Goal: Task Accomplishment & Management: Manage account settings

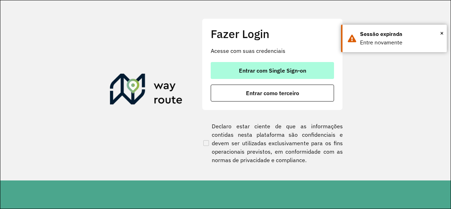
click at [243, 74] on button "Entrar com Single Sign-on" at bounding box center [272, 70] width 123 height 17
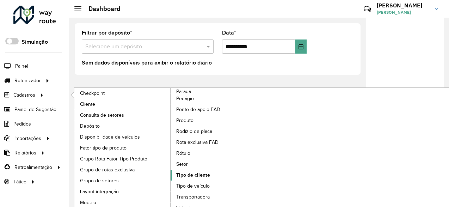
click at [191, 173] on span "Tipo de cliente" at bounding box center [193, 174] width 34 height 7
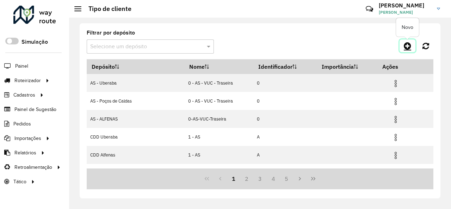
click at [406, 47] on icon at bounding box center [407, 46] width 7 height 8
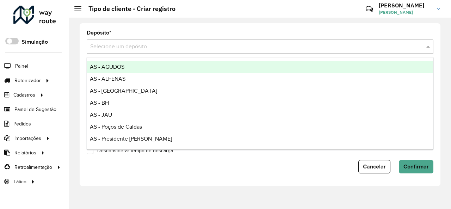
click at [324, 43] on input "text" at bounding box center [253, 47] width 326 height 8
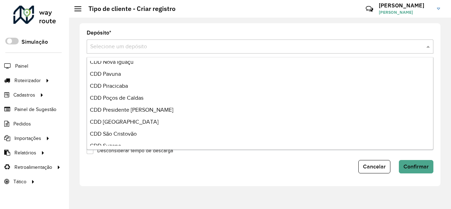
scroll to position [247, 0]
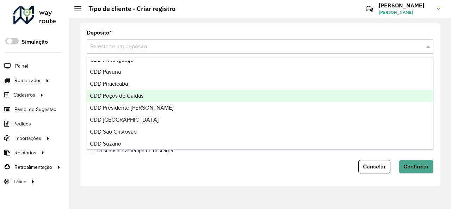
click at [264, 99] on div "CDD Poços de Caldas" at bounding box center [260, 96] width 346 height 12
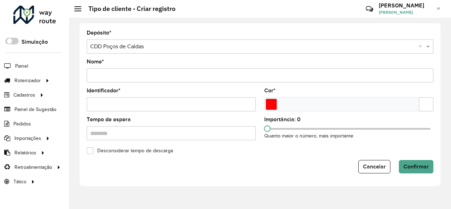
click at [258, 78] on input "Nome *" at bounding box center [260, 75] width 347 height 14
type input "**********"
click at [147, 103] on input "Identificador *" at bounding box center [171, 104] width 169 height 14
type input "*"
click at [270, 108] on input "Select a color" at bounding box center [271, 104] width 11 height 11
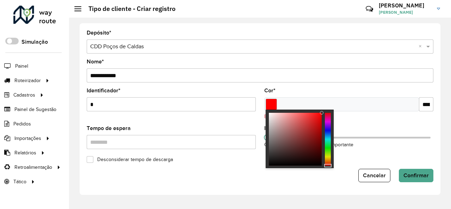
click at [327, 124] on div at bounding box center [328, 139] width 6 height 53
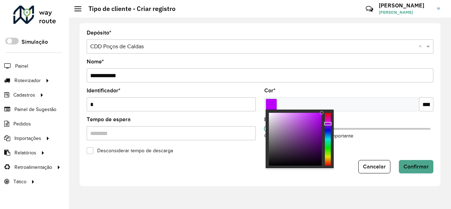
type input "*******"
click at [328, 127] on div at bounding box center [328, 139] width 6 height 53
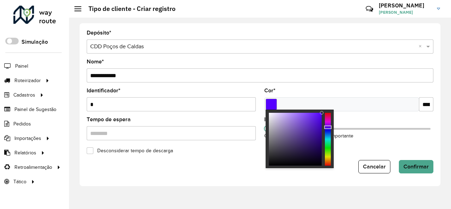
click at [356, 105] on div at bounding box center [342, 104] width 155 height 14
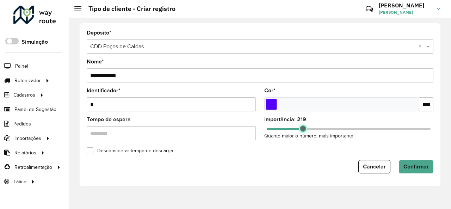
drag, startPoint x: 267, startPoint y: 129, endPoint x: 303, endPoint y: 127, distance: 36.4
click at [303, 127] on span at bounding box center [303, 129] width 6 height 6
drag, startPoint x: 304, startPoint y: 129, endPoint x: 382, endPoint y: 138, distance: 78.8
click at [382, 138] on div "Importância: 700 Quanto maior o número, mais importante" at bounding box center [349, 128] width 169 height 23
click at [406, 165] on span "Confirmar" at bounding box center [416, 167] width 25 height 6
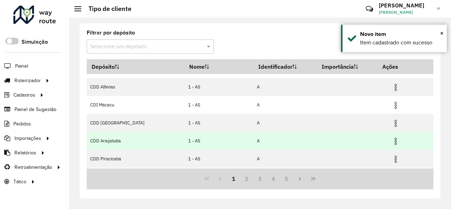
scroll to position [71, 0]
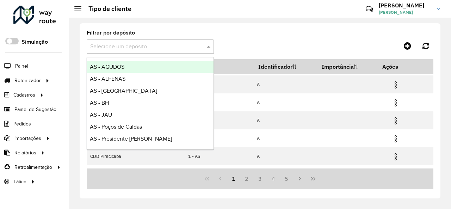
click at [194, 51] on div "Selecione um depósito" at bounding box center [150, 47] width 127 height 14
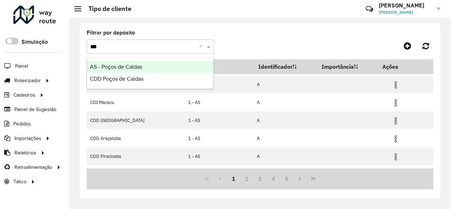
type input "****"
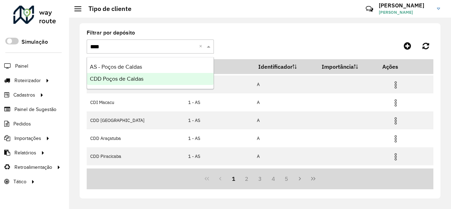
click at [180, 76] on div "CDD Poços de Caldas" at bounding box center [150, 79] width 127 height 12
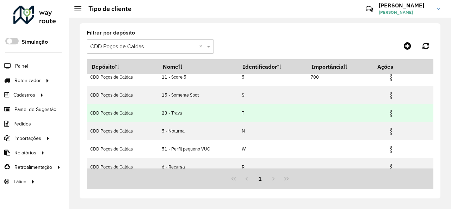
scroll to position [35, 0]
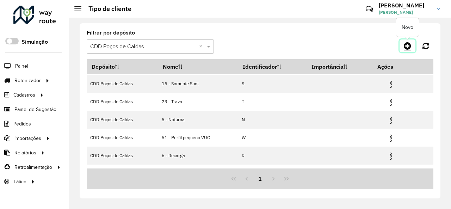
click at [406, 48] on icon at bounding box center [407, 46] width 7 height 8
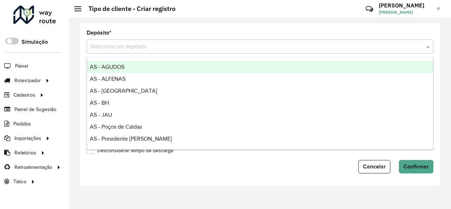
click at [248, 49] on input "text" at bounding box center [253, 47] width 326 height 8
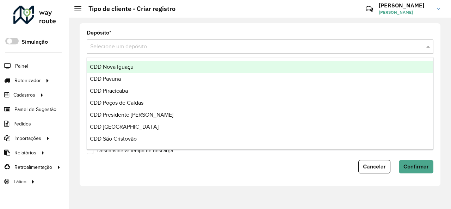
scroll to position [247, 0]
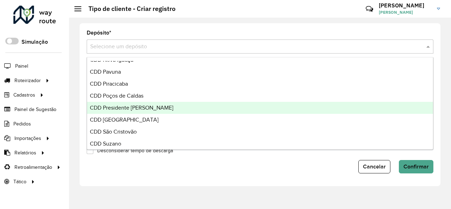
click at [195, 105] on div "CDD Presidente Prudente" at bounding box center [260, 108] width 346 height 12
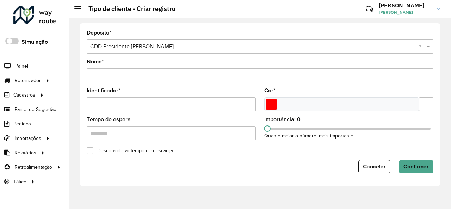
click at [183, 78] on input "Nome *" at bounding box center [260, 75] width 347 height 14
type input "**********"
click at [184, 104] on input "Identificador *" at bounding box center [171, 104] width 169 height 14
click at [272, 103] on input "Select a color" at bounding box center [271, 104] width 11 height 11
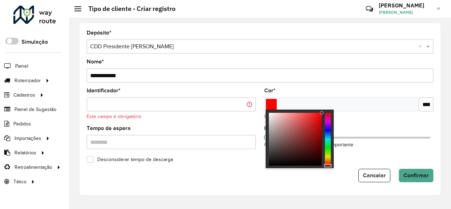
click at [327, 120] on div at bounding box center [328, 139] width 6 height 53
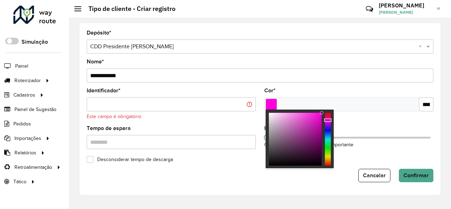
click at [327, 120] on div at bounding box center [327, 121] width 7 height 4
click at [328, 120] on div at bounding box center [327, 121] width 7 height 4
click at [328, 120] on div at bounding box center [327, 120] width 7 height 4
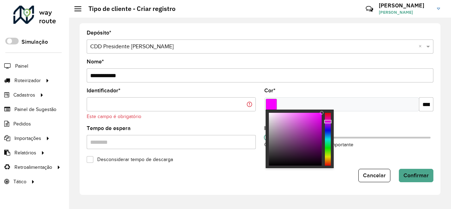
click at [329, 122] on div at bounding box center [328, 139] width 6 height 53
type input "*******"
click at [328, 124] on div at bounding box center [328, 139] width 6 height 53
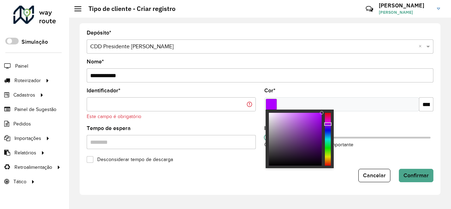
click at [328, 124] on div at bounding box center [327, 124] width 7 height 4
click at [349, 103] on div at bounding box center [342, 104] width 155 height 14
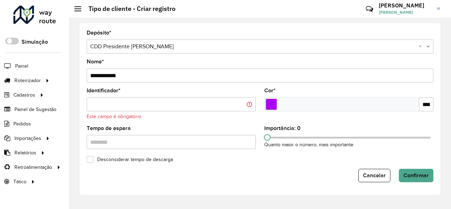
click at [219, 107] on input "Identificador *" at bounding box center [171, 104] width 169 height 14
type input "*"
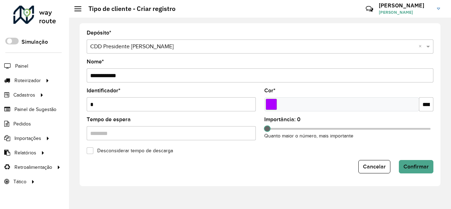
type input "*"
drag, startPoint x: 269, startPoint y: 127, endPoint x: 382, endPoint y: 132, distance: 113.3
click at [382, 132] on div "Importância: 700 Quanto maior o número, mais importante" at bounding box center [349, 128] width 169 height 23
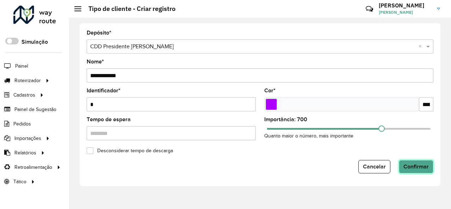
click at [406, 164] on span "Confirmar" at bounding box center [416, 167] width 25 height 6
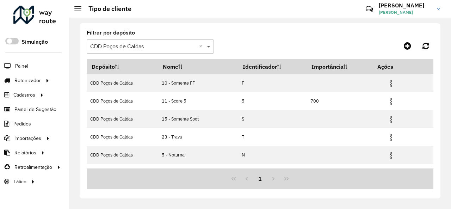
click at [210, 50] on span at bounding box center [209, 46] width 9 height 8
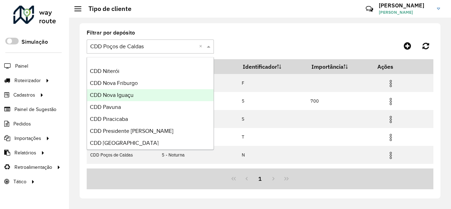
scroll to position [247, 0]
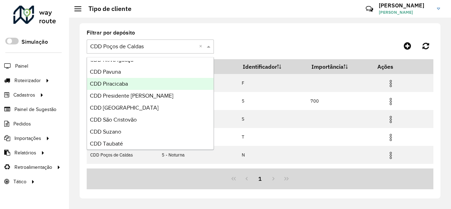
click at [166, 84] on div "CDD Piracicaba" at bounding box center [150, 84] width 127 height 12
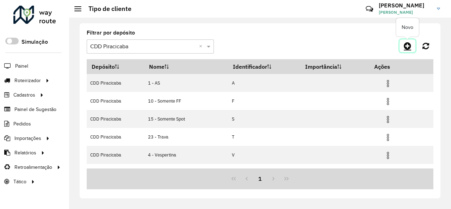
click at [405, 48] on icon at bounding box center [407, 46] width 7 height 8
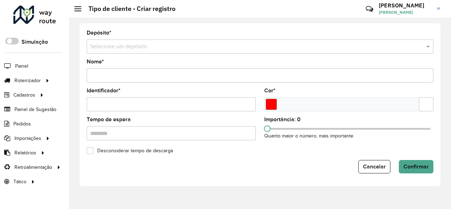
click at [237, 48] on input "text" at bounding box center [253, 47] width 326 height 8
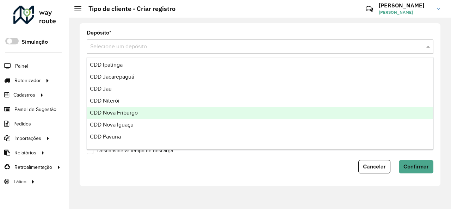
scroll to position [217, 0]
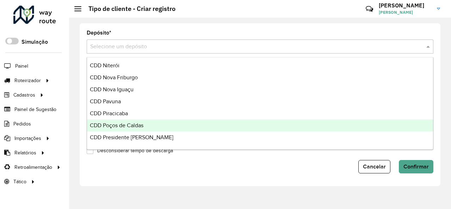
click at [151, 120] on div "CDD Poços de Caldas" at bounding box center [260, 126] width 346 height 12
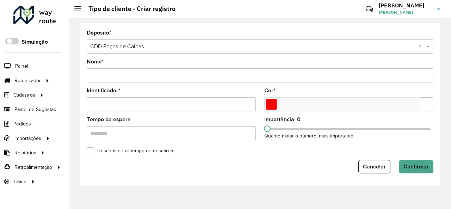
click at [202, 49] on input "text" at bounding box center [253, 47] width 326 height 8
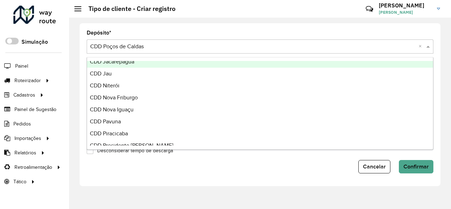
scroll to position [212, 0]
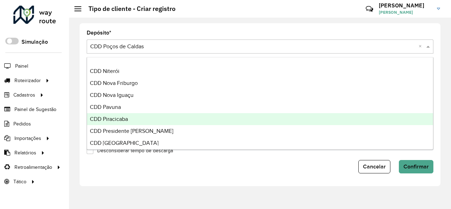
click at [163, 115] on div "CDD Piracicaba" at bounding box center [260, 119] width 346 height 12
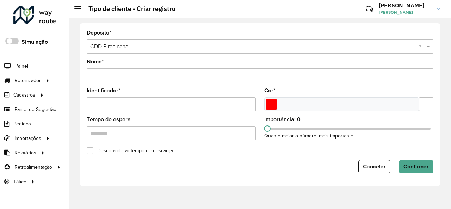
click at [167, 78] on input "Nome *" at bounding box center [260, 75] width 347 height 14
type input "**********"
click at [142, 104] on input "Identificador *" at bounding box center [171, 104] width 169 height 14
type input "*"
click at [270, 104] on input "Select a color" at bounding box center [271, 104] width 11 height 11
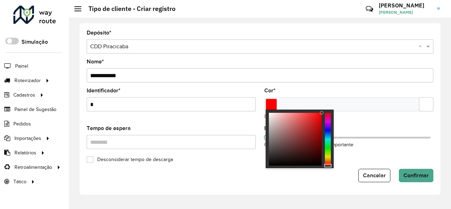
type input "*******"
click at [326, 125] on div at bounding box center [328, 139] width 6 height 53
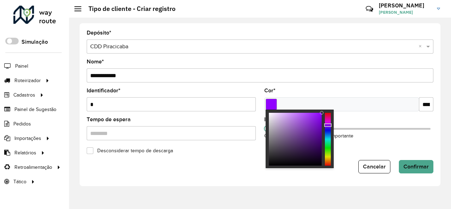
click at [326, 125] on div at bounding box center [327, 125] width 7 height 4
click at [347, 112] on formly-field "Cor * *******" at bounding box center [349, 102] width 178 height 29
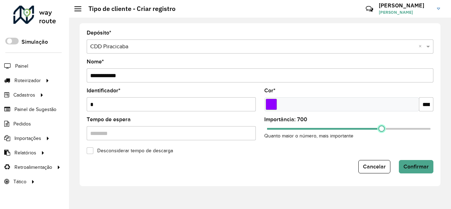
drag, startPoint x: 269, startPoint y: 128, endPoint x: 382, endPoint y: 144, distance: 113.9
click at [382, 144] on formly-field "Importância: 700 Quanto maior o número, mais importante" at bounding box center [349, 131] width 178 height 29
click at [416, 168] on span "Confirmar" at bounding box center [416, 167] width 25 height 6
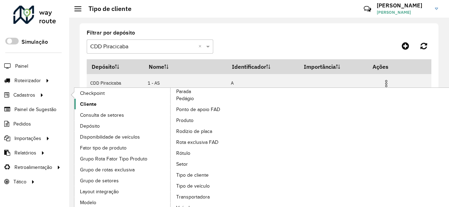
click at [78, 104] on link "Cliente" at bounding box center [122, 104] width 97 height 11
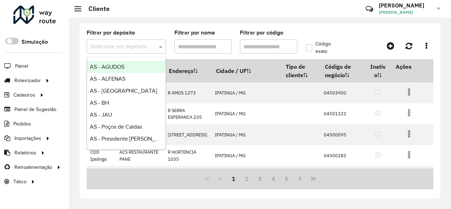
click at [164, 48] on span at bounding box center [161, 46] width 9 height 8
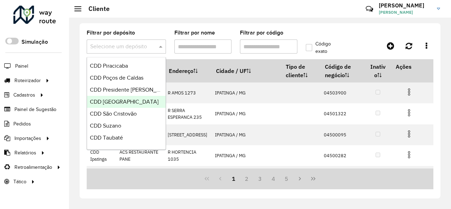
scroll to position [253, 0]
click at [138, 99] on span "CDD Presidente Prudente" at bounding box center [132, 102] width 84 height 6
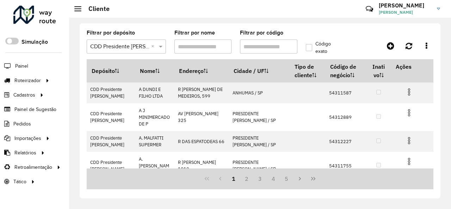
click at [251, 49] on input "Filtrar por código" at bounding box center [268, 47] width 57 height 14
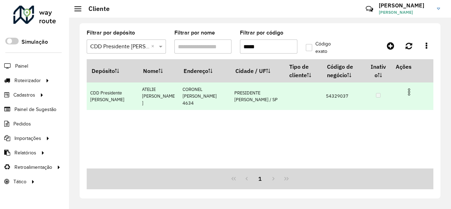
type input "*****"
click at [409, 92] on img at bounding box center [409, 92] width 8 height 8
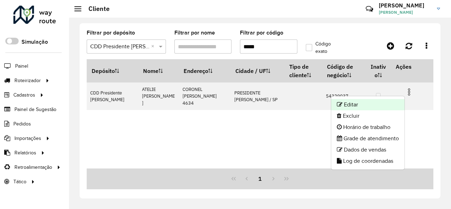
click at [379, 103] on li "Editar" at bounding box center [368, 104] width 73 height 11
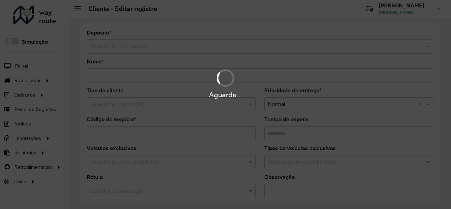
type input "**********"
type input "********"
type input "**********"
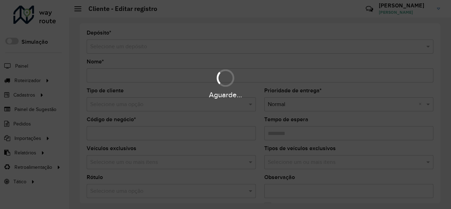
type input "**********"
type input "*********"
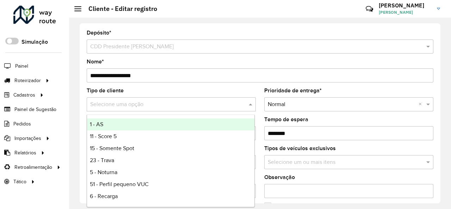
click at [175, 103] on input "text" at bounding box center [164, 105] width 148 height 8
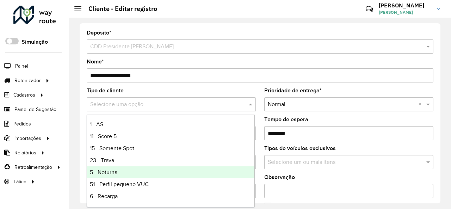
click at [143, 170] on div "5 - Noturna" at bounding box center [171, 172] width 168 height 12
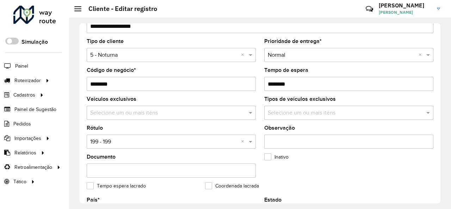
scroll to position [71, 0]
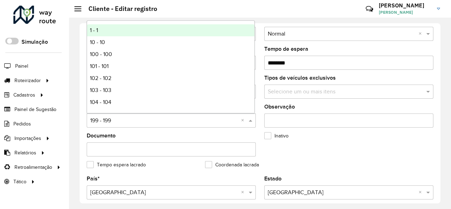
click at [145, 123] on input "text" at bounding box center [164, 121] width 148 height 8
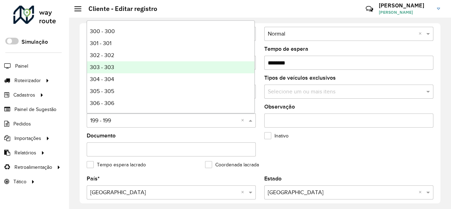
scroll to position [423, 0]
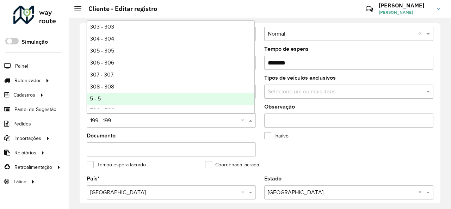
click at [142, 97] on div "5 - 5" at bounding box center [171, 99] width 168 height 12
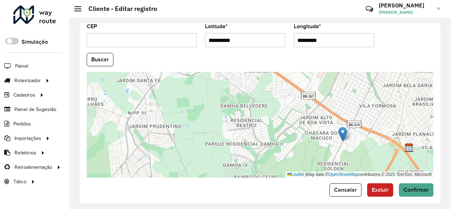
scroll to position [314, 0]
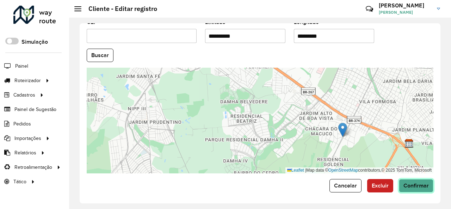
click at [426, 183] on span "Confirmar" at bounding box center [416, 186] width 25 height 6
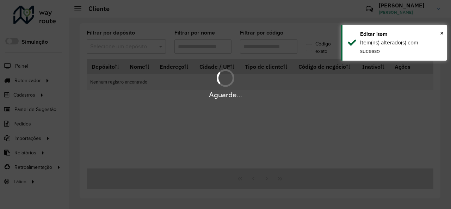
type input "*****"
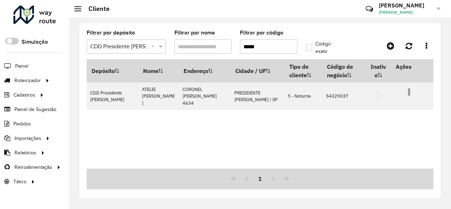
drag, startPoint x: 261, startPoint y: 46, endPoint x: 241, endPoint y: 43, distance: 20.4
click at [241, 43] on input "*****" at bounding box center [268, 47] width 57 height 14
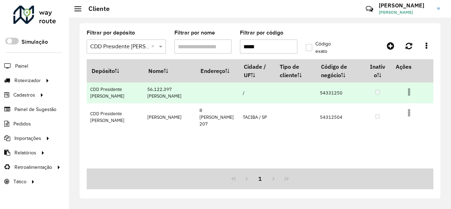
type input "*****"
click at [410, 94] on img at bounding box center [409, 92] width 8 height 8
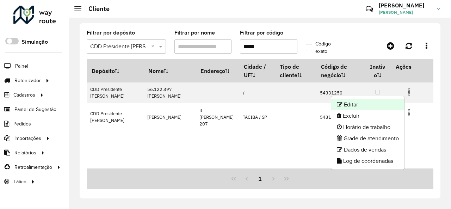
click at [396, 105] on li "Editar" at bounding box center [368, 104] width 73 height 11
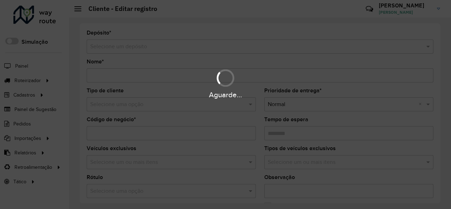
type input "**********"
type input "********"
type input "**********"
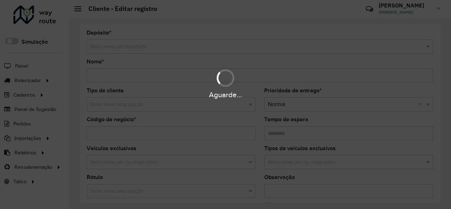
type input "*********"
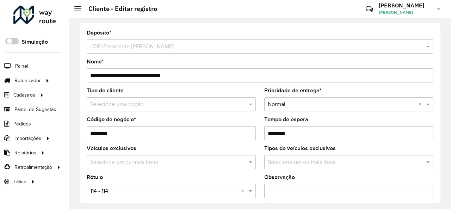
scroll to position [35, 0]
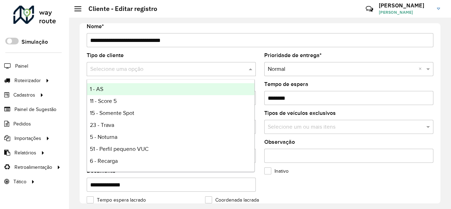
click at [194, 75] on div "Selecione uma opção" at bounding box center [171, 69] width 169 height 14
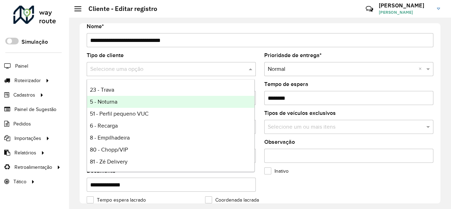
click at [176, 101] on div "5 - Noturna" at bounding box center [171, 102] width 168 height 12
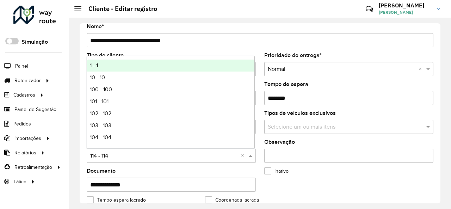
click at [149, 153] on input "text" at bounding box center [164, 156] width 148 height 8
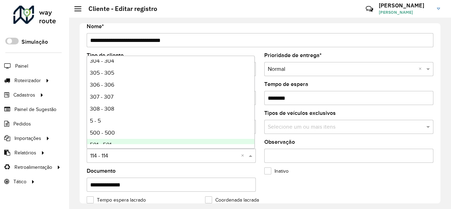
scroll to position [458, 0]
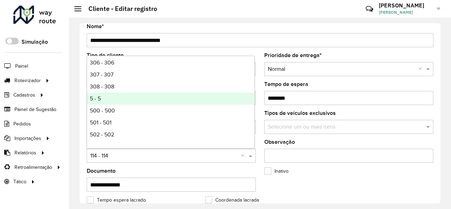
click at [152, 100] on div "5 - 5" at bounding box center [171, 99] width 168 height 12
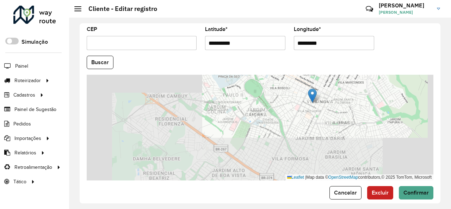
scroll to position [314, 0]
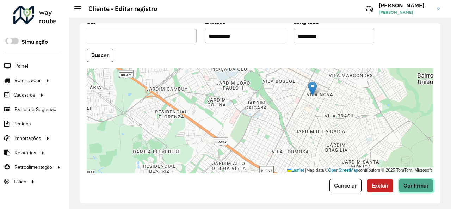
click at [407, 183] on span "Confirmar" at bounding box center [416, 186] width 25 height 6
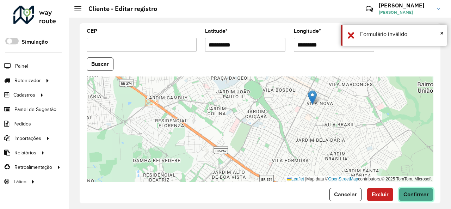
scroll to position [322, 0]
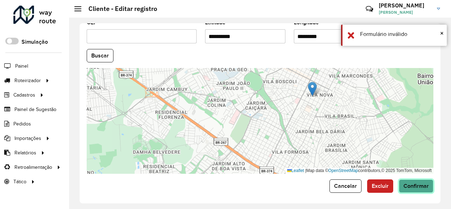
click at [409, 183] on span "Confirmar" at bounding box center [416, 186] width 25 height 6
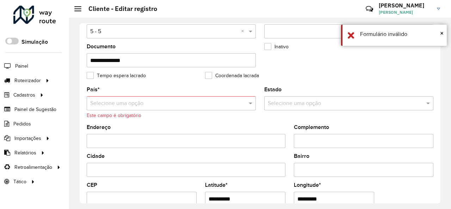
scroll to position [146, 0]
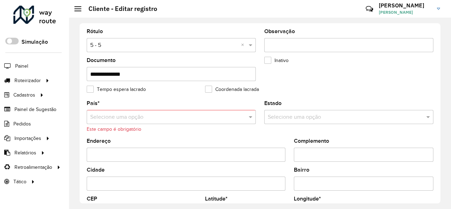
click at [203, 113] on input "text" at bounding box center [164, 117] width 148 height 8
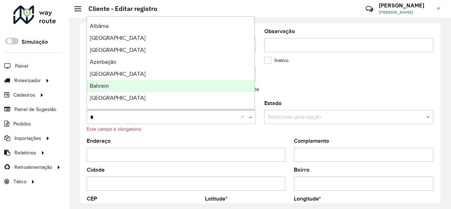
type input "**"
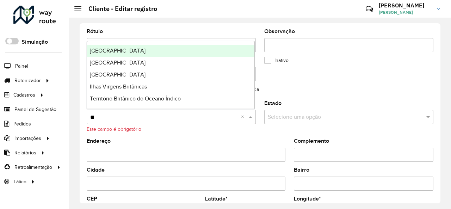
click at [171, 50] on div "Brasil" at bounding box center [171, 51] width 168 height 12
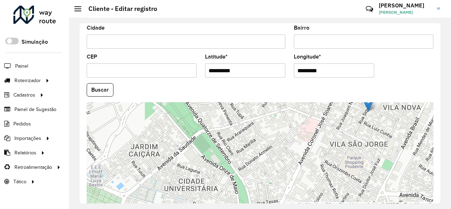
scroll to position [314, 0]
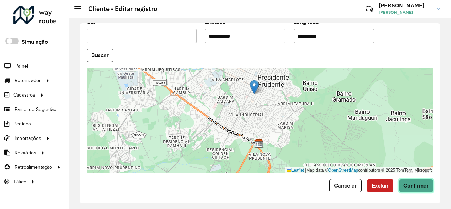
click at [413, 188] on button "Confirmar" at bounding box center [416, 185] width 35 height 13
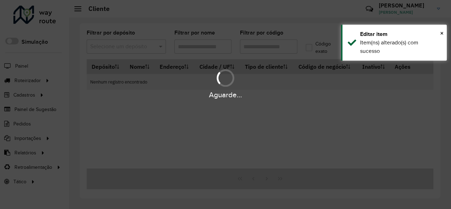
type input "*****"
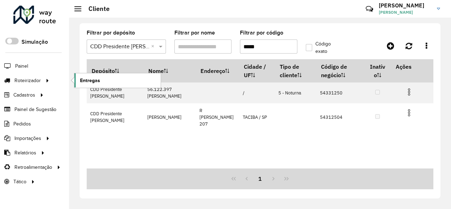
click at [89, 83] on span "Entregas" at bounding box center [90, 80] width 20 height 7
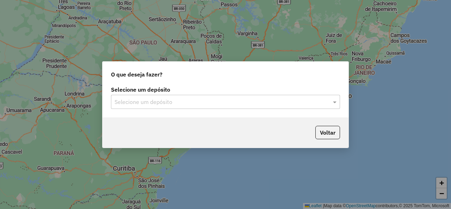
click at [206, 102] on input "text" at bounding box center [219, 102] width 208 height 8
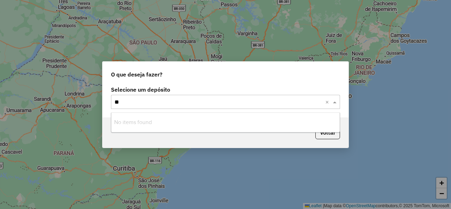
type input "*"
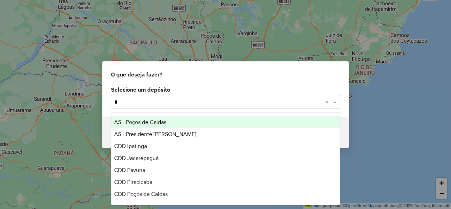
type input "**"
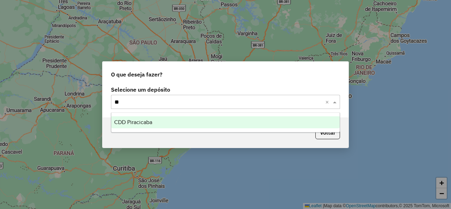
click at [200, 121] on div "CDD Piracicaba" at bounding box center [225, 122] width 228 height 12
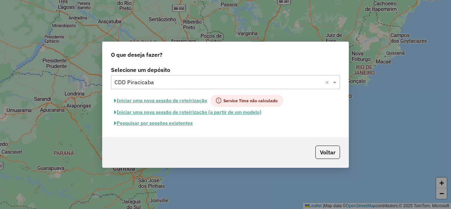
click at [191, 122] on button "Pesquisar por sessões existentes" at bounding box center [153, 123] width 85 height 11
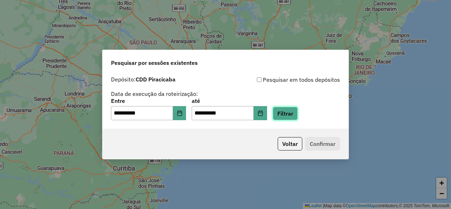
click at [288, 114] on button "Filtrar" at bounding box center [285, 113] width 25 height 13
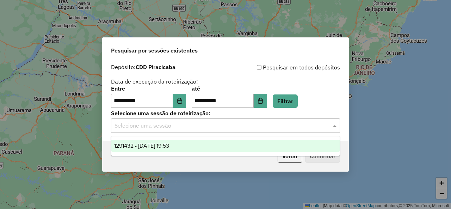
click at [282, 128] on input "text" at bounding box center [219, 126] width 208 height 8
click at [274, 145] on div "1291432 - 09/10/2025 19:53" at bounding box center [225, 146] width 228 height 12
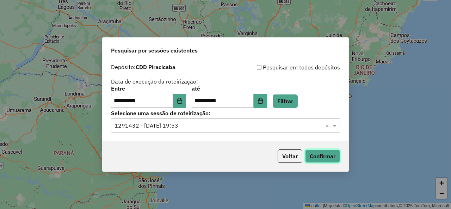
click at [314, 157] on button "Confirmar" at bounding box center [322, 156] width 35 height 13
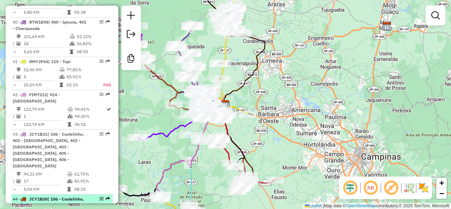
scroll to position [1864, 0]
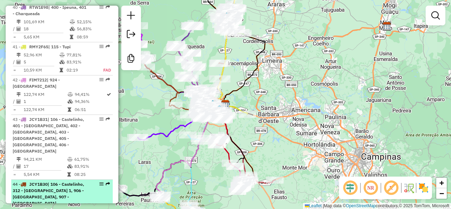
select select "**********"
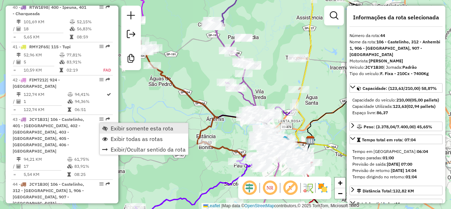
click at [119, 129] on span "Exibir somente esta rota" at bounding box center [142, 129] width 63 height 6
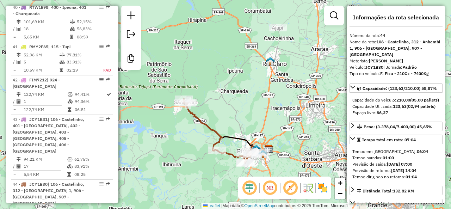
click at [322, 188] on img at bounding box center [322, 187] width 11 height 11
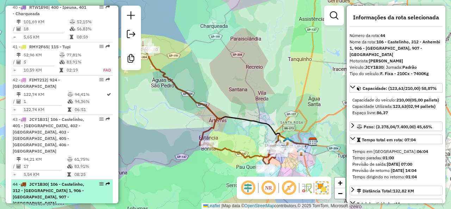
scroll to position [1900, 0]
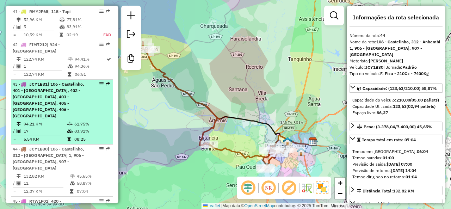
click at [77, 128] on td "83,91%" at bounding box center [92, 131] width 36 height 7
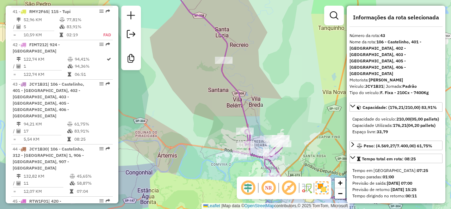
click at [320, 189] on img at bounding box center [322, 188] width 13 height 13
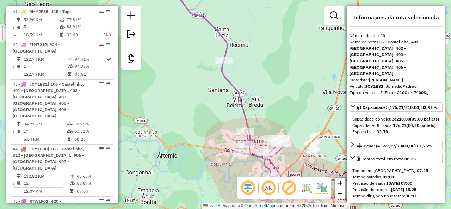
click at [291, 188] on em at bounding box center [289, 188] width 17 height 17
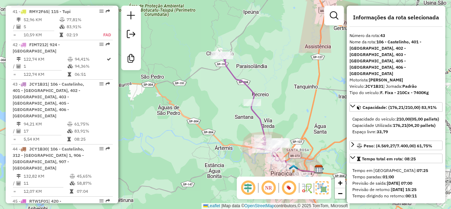
drag, startPoint x: 284, startPoint y: 132, endPoint x: 276, endPoint y: 125, distance: 10.3
click at [276, 125] on div "Janela de atendimento Grade de atendimento Capacidade Transportadoras Veículos …" at bounding box center [225, 104] width 451 height 209
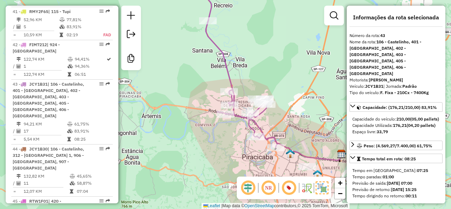
click at [323, 188] on img at bounding box center [322, 188] width 13 height 13
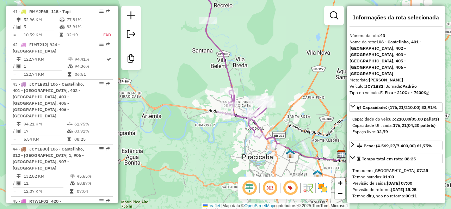
click at [323, 188] on img at bounding box center [322, 187] width 11 height 11
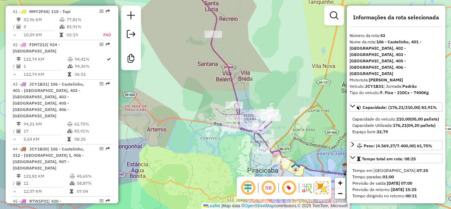
drag, startPoint x: 306, startPoint y: 158, endPoint x: 314, endPoint y: 175, distance: 18.5
click at [314, 174] on icon at bounding box center [271, 83] width 153 height 181
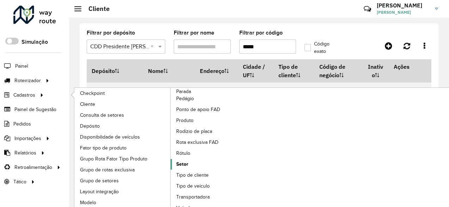
click at [187, 162] on span "Setor" at bounding box center [182, 163] width 12 height 7
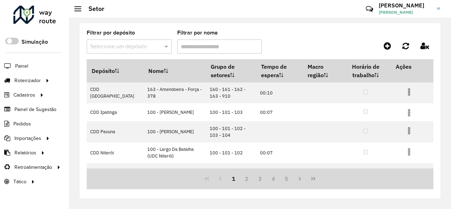
click at [162, 47] on div at bounding box center [129, 46] width 85 height 9
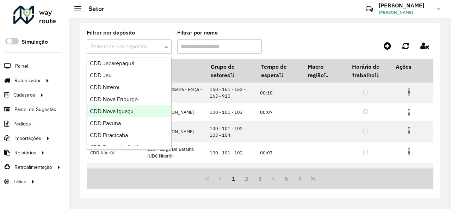
scroll to position [212, 0]
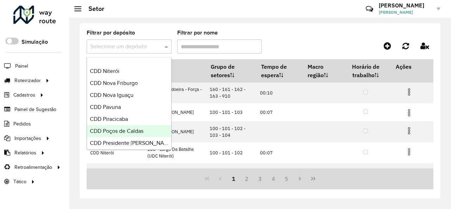
click at [137, 130] on span "CDD Poços de Caldas" at bounding box center [117, 131] width 54 height 6
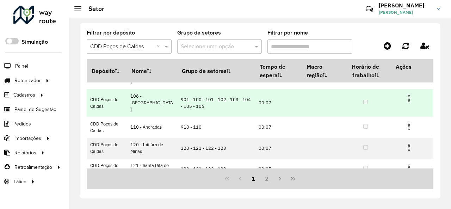
scroll to position [164, 0]
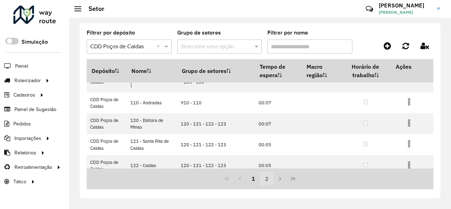
click at [265, 179] on button "2" at bounding box center [266, 178] width 13 height 13
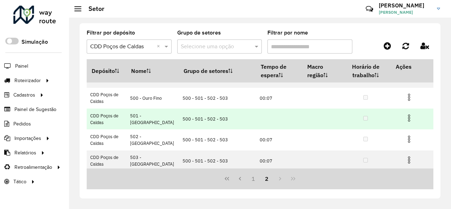
scroll to position [93, 0]
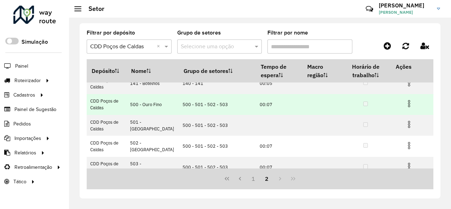
click at [406, 105] on img at bounding box center [409, 103] width 8 height 8
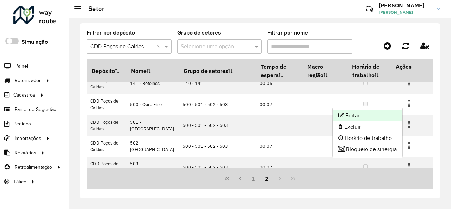
click at [385, 116] on li "Editar" at bounding box center [368, 115] width 70 height 11
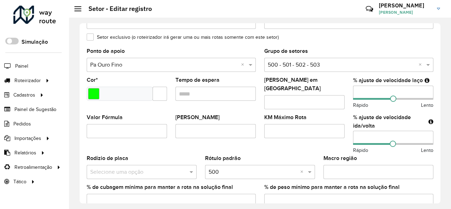
scroll to position [141, 0]
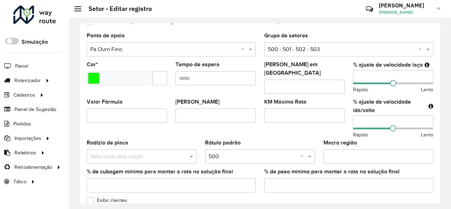
type input "**"
click at [425, 117] on input "**" at bounding box center [393, 122] width 80 height 14
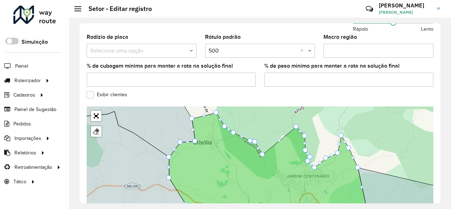
scroll to position [250, 0]
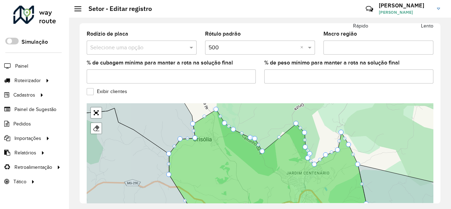
drag, startPoint x: 193, startPoint y: 114, endPoint x: 196, endPoint y: 122, distance: 8.8
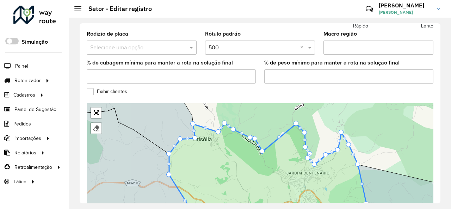
drag, startPoint x: 217, startPoint y: 106, endPoint x: 220, endPoint y: 130, distance: 24.1
drag, startPoint x: 194, startPoint y: 119, endPoint x: 200, endPoint y: 135, distance: 17.5
drag, startPoint x: 196, startPoint y: 134, endPoint x: 196, endPoint y: 143, distance: 9.5
drag, startPoint x: 207, startPoint y: 134, endPoint x: 209, endPoint y: 140, distance: 5.6
drag, startPoint x: 207, startPoint y: 135, endPoint x: 209, endPoint y: 143, distance: 8.3
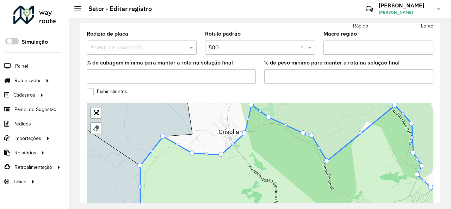
drag, startPoint x: 239, startPoint y: 120, endPoint x: 245, endPoint y: 128, distance: 9.7
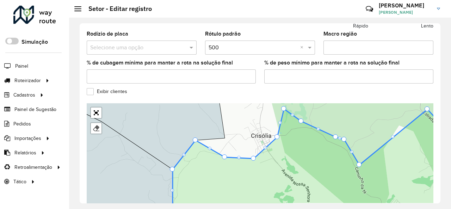
drag, startPoint x: 267, startPoint y: 141, endPoint x: 269, endPoint y: 145, distance: 4.1
drag, startPoint x: 266, startPoint y: 143, endPoint x: 269, endPoint y: 147, distance: 5.6
click at [265, 146] on div at bounding box center [266, 148] width 4 height 4
drag, startPoint x: 254, startPoint y: 153, endPoint x: 260, endPoint y: 155, distance: 6.7
drag, startPoint x: 277, startPoint y: 132, endPoint x: 281, endPoint y: 136, distance: 5.8
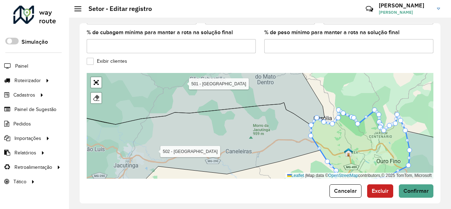
scroll to position [281, 0]
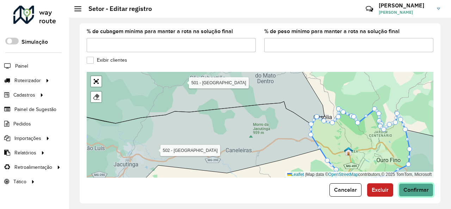
click at [424, 187] on button "Confirmar" at bounding box center [416, 189] width 35 height 13
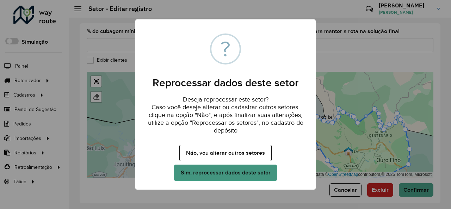
click at [262, 175] on button "Sim, reprocessar dados deste setor" at bounding box center [225, 173] width 103 height 16
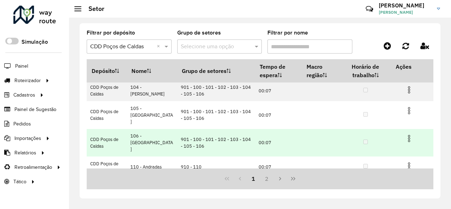
scroll to position [93, 0]
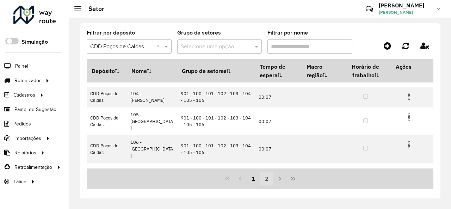
click at [269, 183] on button "2" at bounding box center [266, 178] width 13 height 13
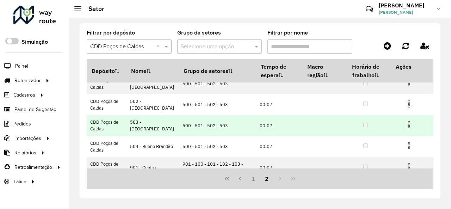
scroll to position [128, 0]
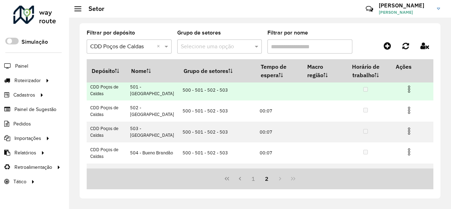
click at [407, 91] on img at bounding box center [409, 89] width 8 height 8
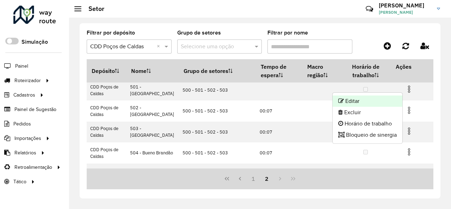
click at [392, 100] on li "Editar" at bounding box center [368, 101] width 70 height 11
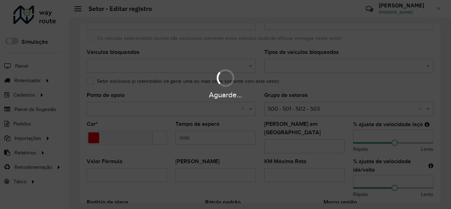
scroll to position [176, 0]
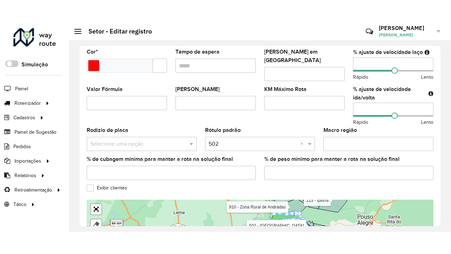
scroll to position [250, 0]
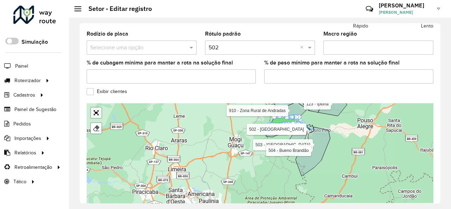
click at [97, 110] on link "Abrir mapa em tela cheia" at bounding box center [96, 113] width 11 height 11
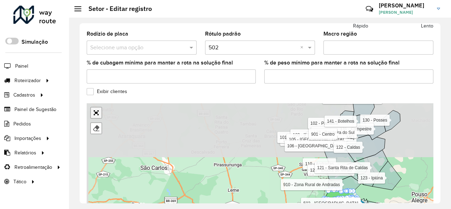
scroll to position [126, 0]
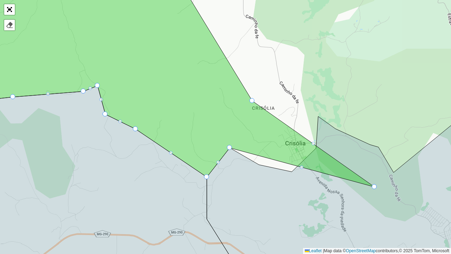
drag, startPoint x: 260, startPoint y: 146, endPoint x: 382, endPoint y: 190, distance: 130.1
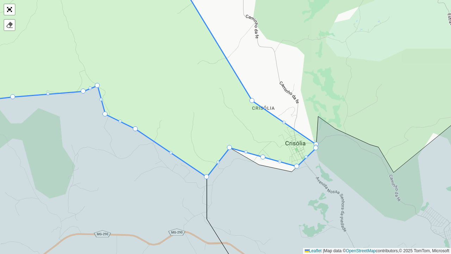
drag, startPoint x: 265, startPoint y: 157, endPoint x: 260, endPoint y: 173, distance: 17.1
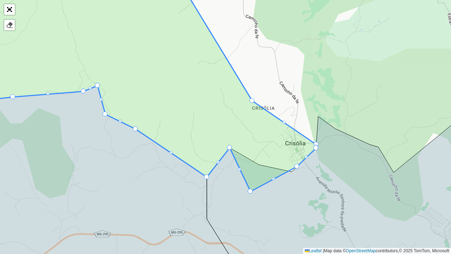
drag, startPoint x: 263, startPoint y: 157, endPoint x: 252, endPoint y: 199, distance: 42.9
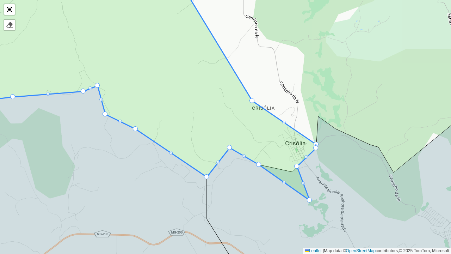
drag, startPoint x: 288, startPoint y: 170, endPoint x: 309, endPoint y: 199, distance: 35.5
drag, startPoint x: 285, startPoint y: 122, endPoint x: 290, endPoint y: 120, distance: 5.8
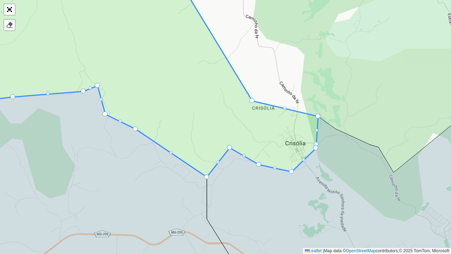
drag, startPoint x: 284, startPoint y: 122, endPoint x: 324, endPoint y: 113, distance: 40.8
drag, startPoint x: 285, startPoint y: 108, endPoint x: 287, endPoint y: 103, distance: 4.8
drag, startPoint x: 285, startPoint y: 108, endPoint x: 286, endPoint y: 98, distance: 10.0
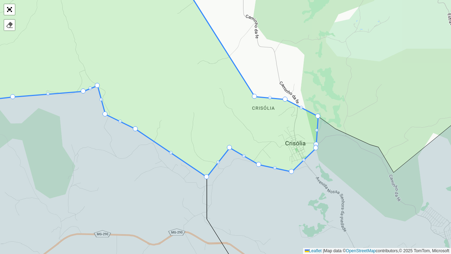
drag, startPoint x: 252, startPoint y: 100, endPoint x: 255, endPoint y: 96, distance: 5.2
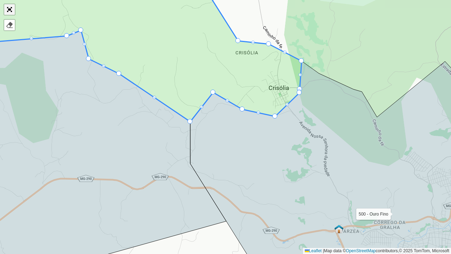
click at [11, 11] on link "Abrir mapa em tela cheia" at bounding box center [9, 9] width 11 height 11
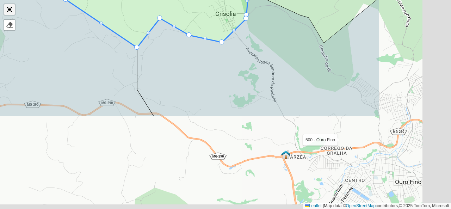
scroll to position [267, 0]
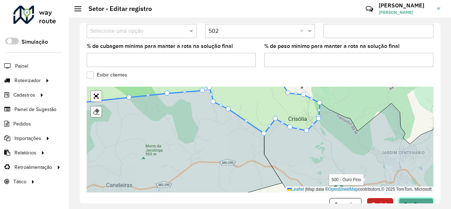
click at [414, 198] on button "Confirmar" at bounding box center [416, 204] width 35 height 13
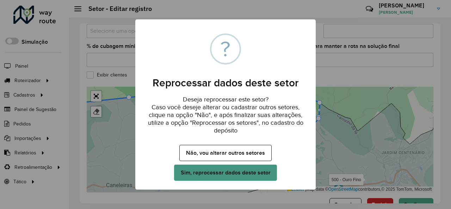
click at [268, 172] on button "Sim, reprocessar dados deste setor" at bounding box center [225, 173] width 103 height 16
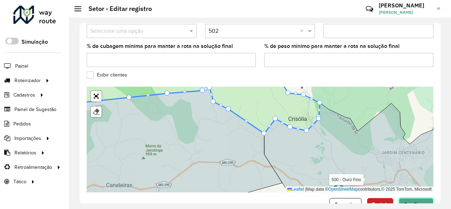
scroll to position [269, 0]
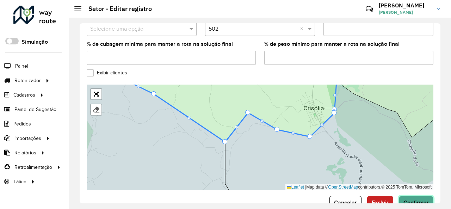
click at [412, 200] on span "Confirmar" at bounding box center [416, 203] width 25 height 6
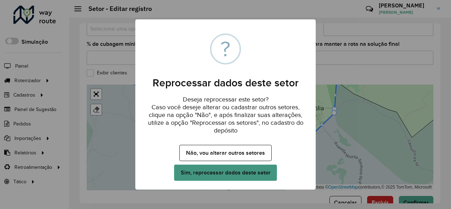
click at [269, 170] on button "Sim, reprocessar dados deste setor" at bounding box center [225, 173] width 103 height 16
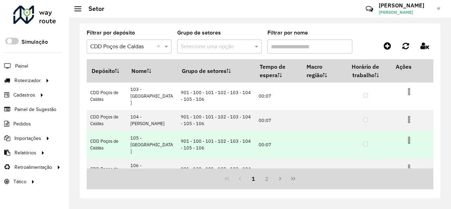
scroll to position [71, 0]
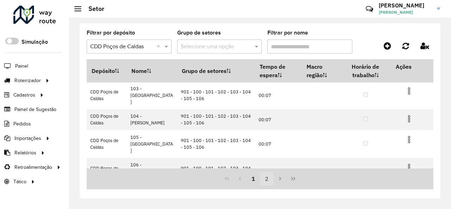
click at [266, 176] on button "2" at bounding box center [266, 178] width 13 height 13
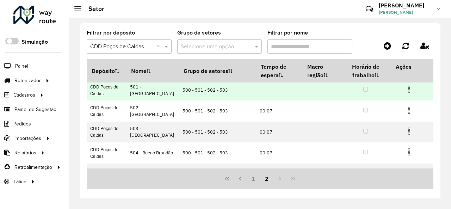
scroll to position [93, 0]
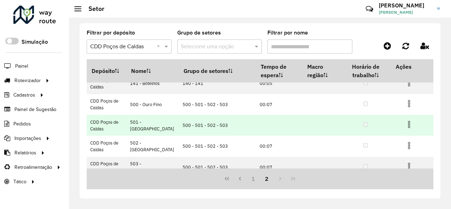
click at [406, 124] on img at bounding box center [409, 124] width 8 height 8
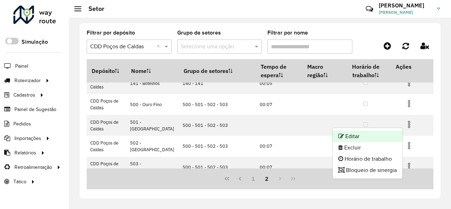
click at [386, 136] on li "Editar" at bounding box center [368, 136] width 70 height 11
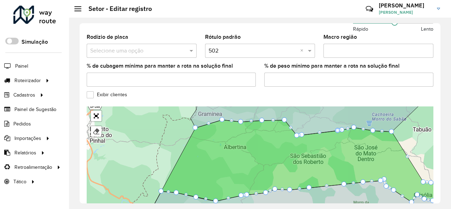
scroll to position [250, 0]
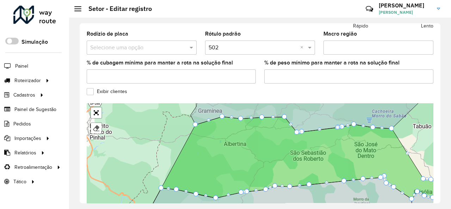
click at [163, 183] on div "100 - Marco Divisório 101 - Jardim Country Club 102 - Palmeiral 103 - Jardim Sã…" at bounding box center [260, 156] width 347 height 106
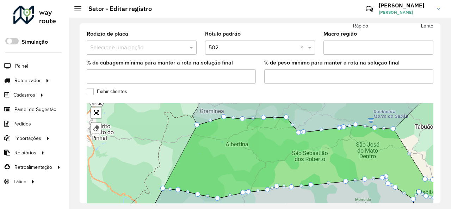
drag, startPoint x: 164, startPoint y: 183, endPoint x: 170, endPoint y: 184, distance: 6.1
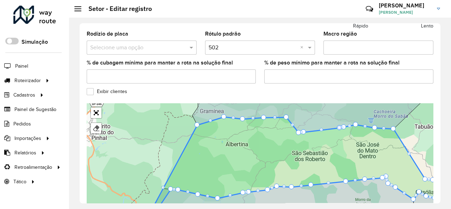
drag, startPoint x: 164, startPoint y: 182, endPoint x: 174, endPoint y: 178, distance: 10.3
drag, startPoint x: 164, startPoint y: 181, endPoint x: 175, endPoint y: 179, distance: 11.2
drag, startPoint x: 163, startPoint y: 182, endPoint x: 186, endPoint y: 171, distance: 25.4
drag, startPoint x: 164, startPoint y: 182, endPoint x: 181, endPoint y: 180, distance: 17.4
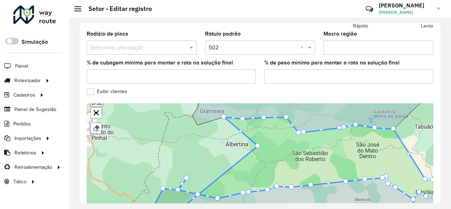
drag, startPoint x: 198, startPoint y: 119, endPoint x: 259, endPoint y: 140, distance: 64.1
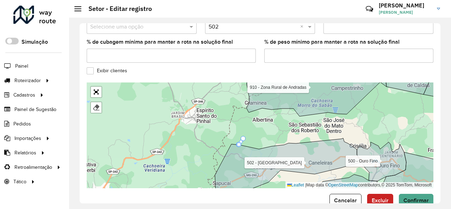
scroll to position [281, 0]
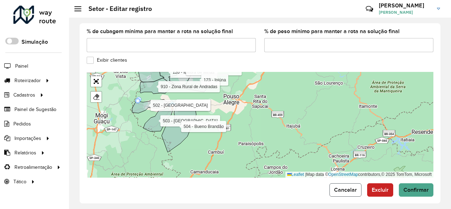
click at [341, 187] on span "Cancelar" at bounding box center [345, 190] width 23 height 6
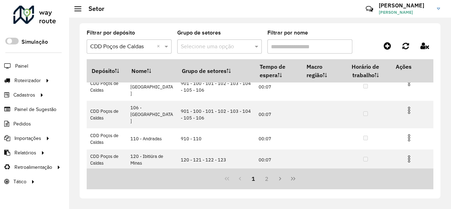
scroll to position [141, 0]
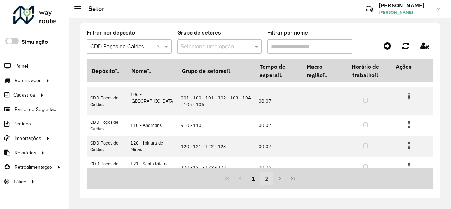
click at [269, 177] on button "2" at bounding box center [266, 178] width 13 height 13
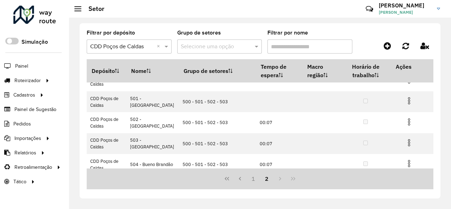
scroll to position [106, 0]
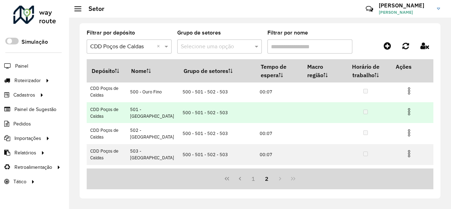
click at [407, 112] on img at bounding box center [409, 112] width 8 height 8
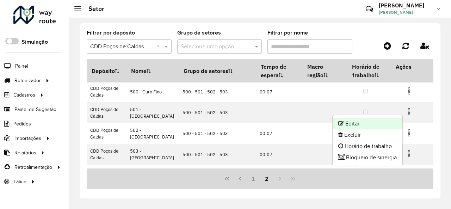
click at [383, 121] on li "Editar" at bounding box center [368, 123] width 70 height 11
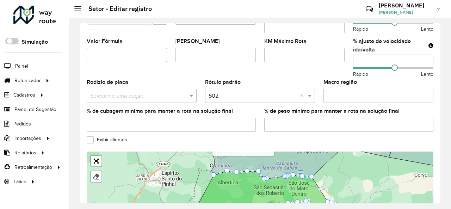
scroll to position [212, 0]
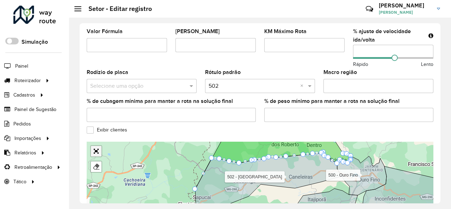
click at [98, 147] on div "100 - Marco Divisório 101 - Jardim Country Club 102 - Palmeiral 103 - Jardim Sã…" at bounding box center [260, 195] width 347 height 106
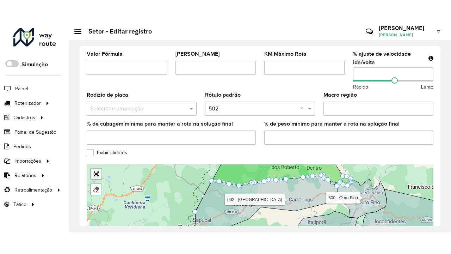
scroll to position [250, 0]
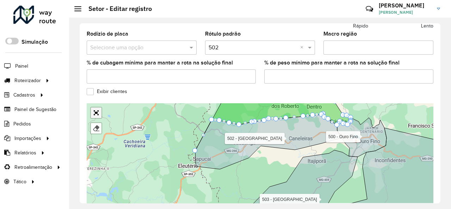
click at [96, 109] on link "Abrir mapa em tela cheia" at bounding box center [96, 113] width 11 height 11
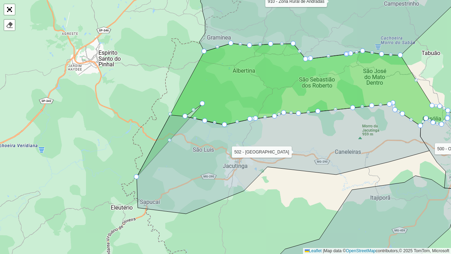
drag, startPoint x: 169, startPoint y: 114, endPoint x: 202, endPoint y: 103, distance: 34.5
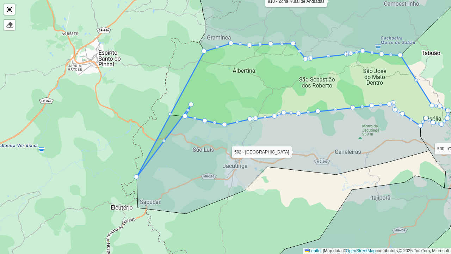
drag, startPoint x: 169, startPoint y: 116, endPoint x: 191, endPoint y: 104, distance: 24.6
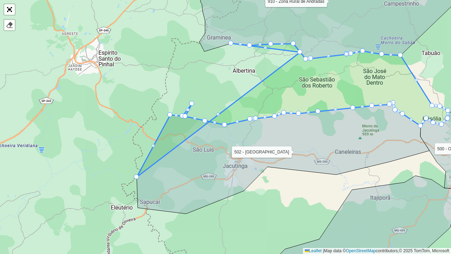
drag, startPoint x: 204, startPoint y: 53, endPoint x: 296, endPoint y: 58, distance: 92.2
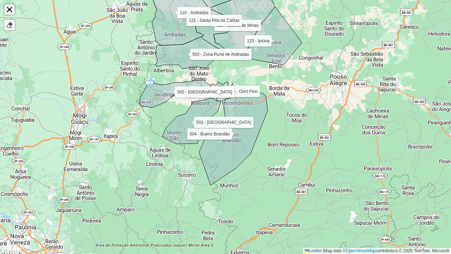
click at [11, 7] on link "Abrir mapa em tela cheia" at bounding box center [9, 9] width 11 height 11
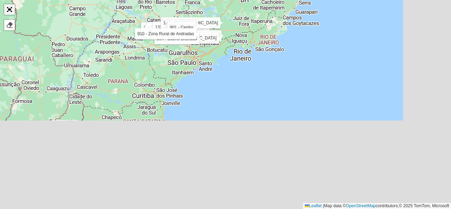
scroll to position [281, 0]
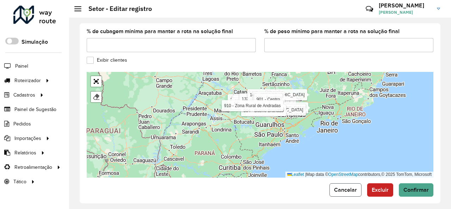
click at [349, 187] on span "Cancelar" at bounding box center [345, 190] width 23 height 6
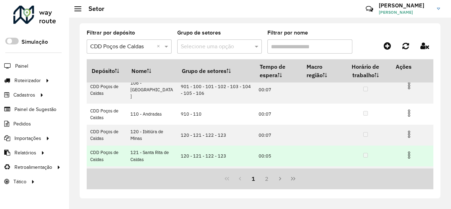
scroll to position [164, 0]
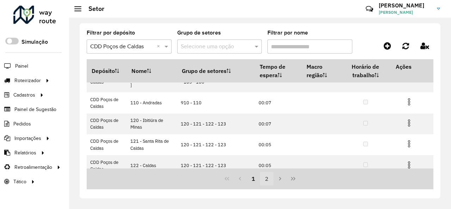
click at [267, 175] on button "2" at bounding box center [266, 178] width 13 height 13
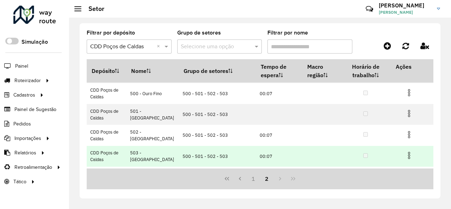
scroll to position [93, 0]
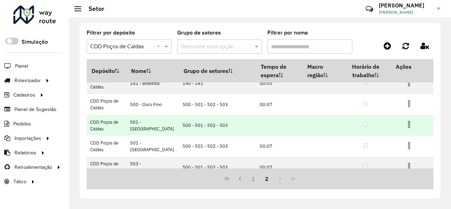
click at [407, 126] on img at bounding box center [409, 124] width 8 height 8
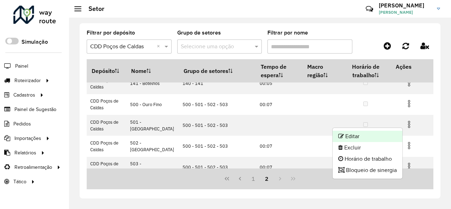
click at [379, 136] on li "Editar" at bounding box center [368, 136] width 70 height 11
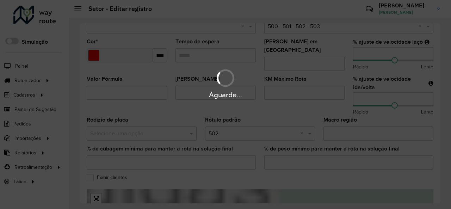
scroll to position [212, 0]
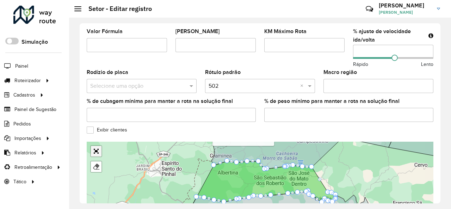
click at [97, 145] on div "100 - Marco Divisório 101 - Jardim Country Club 102 - Palmeiral 103 - Jardim Sã…" at bounding box center [260, 195] width 347 height 106
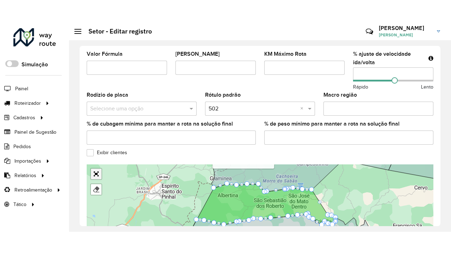
scroll to position [250, 0]
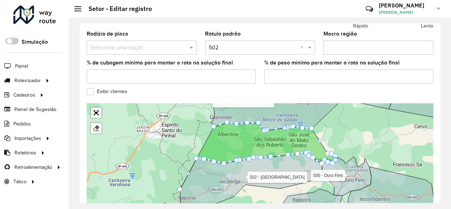
drag, startPoint x: 97, startPoint y: 109, endPoint x: 97, endPoint y: 139, distance: 30.7
click at [97, 109] on link "Abrir mapa em tela cheia" at bounding box center [96, 113] width 11 height 11
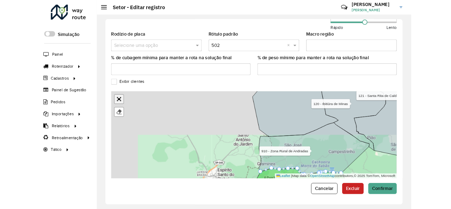
scroll to position [126, 0]
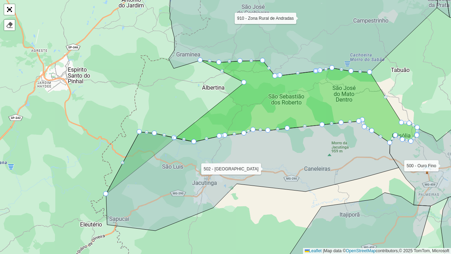
drag, startPoint x: 174, startPoint y: 68, endPoint x: 245, endPoint y: 83, distance: 71.9
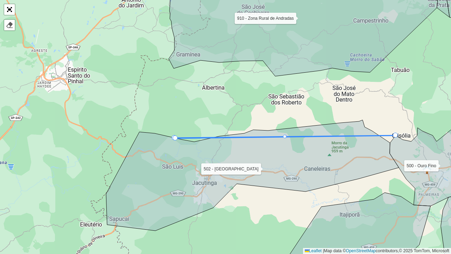
drag, startPoint x: 177, startPoint y: 139, endPoint x: 396, endPoint y: 131, distance: 218.8
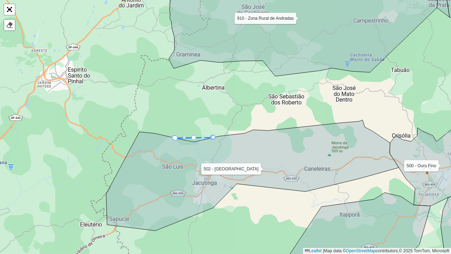
drag, startPoint x: 194, startPoint y: 138, endPoint x: 195, endPoint y: 145, distance: 7.1
drag, startPoint x: 194, startPoint y: 138, endPoint x: 190, endPoint y: 164, distance: 26.2
drag, startPoint x: 213, startPoint y: 138, endPoint x: 266, endPoint y: 134, distance: 52.7
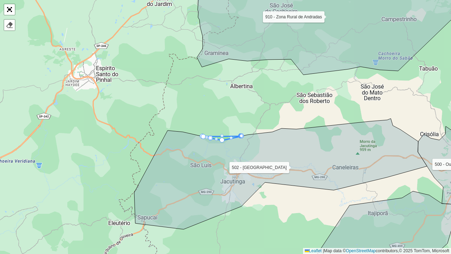
click at [221, 142] on div at bounding box center [222, 140] width 5 height 5
click at [221, 139] on div at bounding box center [222, 140] width 5 height 5
drag, startPoint x: 221, startPoint y: 139, endPoint x: 210, endPoint y: 138, distance: 11.8
click at [202, 136] on div at bounding box center [202, 136] width 5 height 5
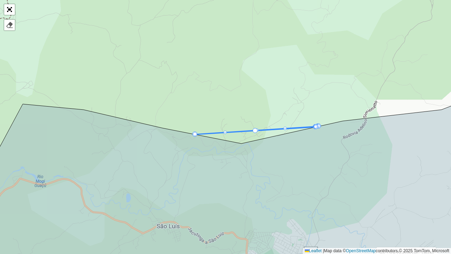
drag, startPoint x: 254, startPoint y: 131, endPoint x: 253, endPoint y: 142, distance: 10.9
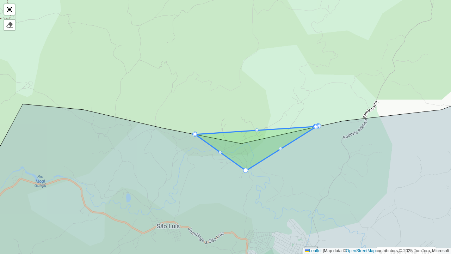
drag, startPoint x: 255, startPoint y: 132, endPoint x: 243, endPoint y: 171, distance: 41.8
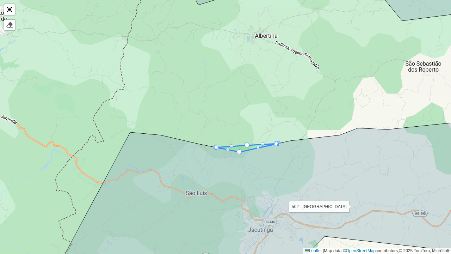
drag, startPoint x: 248, startPoint y: 144, endPoint x: 281, endPoint y: 125, distance: 38.8
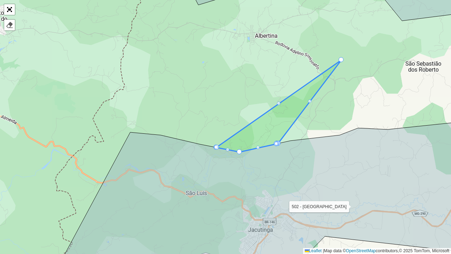
drag, startPoint x: 246, startPoint y: 144, endPoint x: 361, endPoint y: 30, distance: 161.4
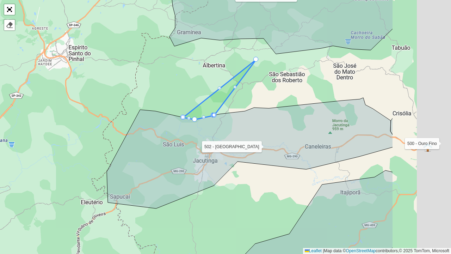
drag, startPoint x: 354, startPoint y: 68, endPoint x: 237, endPoint y: 92, distance: 119.2
click at [242, 92] on div "100 - Marco Divisório 101 - Jardim Country Club 102 - Palmeiral 103 - Jardim Sã…" at bounding box center [225, 127] width 451 height 254
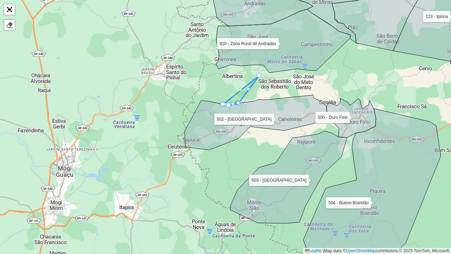
drag, startPoint x: 236, startPoint y: 88, endPoint x: 247, endPoint y: 91, distance: 11.0
click at [247, 91] on icon at bounding box center [241, 90] width 36 height 30
drag, startPoint x: 248, startPoint y: 90, endPoint x: 275, endPoint y: 100, distance: 29.1
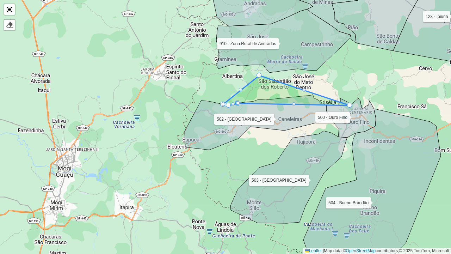
drag, startPoint x: 248, startPoint y: 90, endPoint x: 350, endPoint y: 111, distance: 103.8
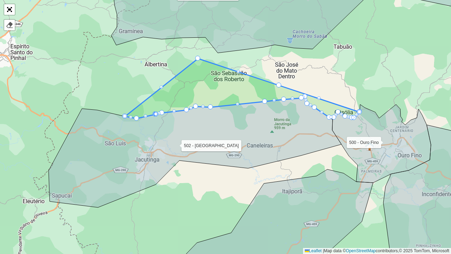
drag, startPoint x: 279, startPoint y: 84, endPoint x: 286, endPoint y: 75, distance: 11.3
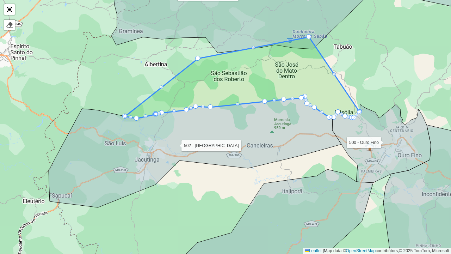
drag, startPoint x: 279, startPoint y: 84, endPoint x: 310, endPoint y: 32, distance: 60.9
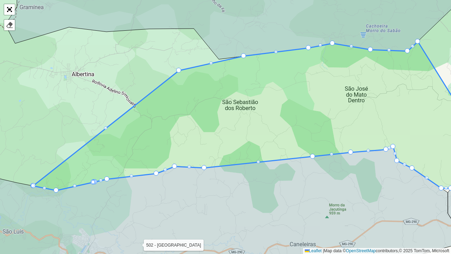
drag, startPoint x: 159, startPoint y: 64, endPoint x: 169, endPoint y: 63, distance: 9.9
click at [169, 63] on div "100 - Marco Divisório 101 - Jardim Country Club 102 - Palmeiral 103 - Jardim Sã…" at bounding box center [225, 127] width 451 height 254
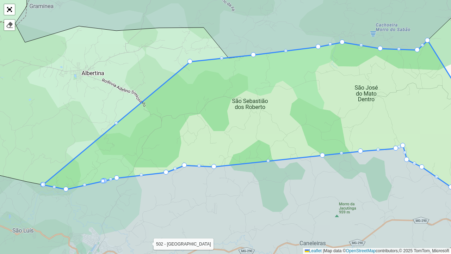
drag, startPoint x: 188, startPoint y: 68, endPoint x: 189, endPoint y: 60, distance: 7.9
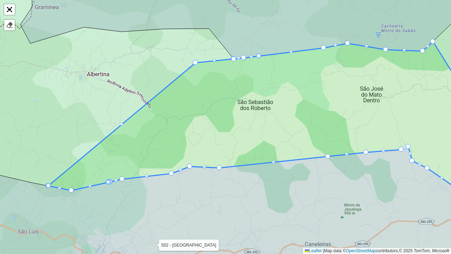
drag, startPoint x: 146, startPoint y: 79, endPoint x: 177, endPoint y: 76, distance: 31.9
click at [177, 76] on div "100 - Marco Divisório 101 - Jardim Country Club 102 - Palmeiral 103 - Jardim Sã…" at bounding box center [225, 127] width 451 height 254
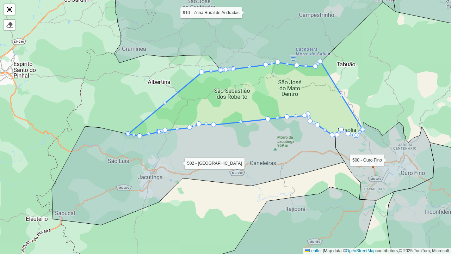
drag, startPoint x: 128, startPoint y: 133, endPoint x: 135, endPoint y: 134, distance: 7.4
drag, startPoint x: 129, startPoint y: 133, endPoint x: 139, endPoint y: 135, distance: 10.1
drag, startPoint x: 129, startPoint y: 134, endPoint x: 137, endPoint y: 136, distance: 8.7
click at [135, 134] on div at bounding box center [134, 135] width 4 height 4
drag, startPoint x: 138, startPoint y: 135, endPoint x: 144, endPoint y: 135, distance: 6.0
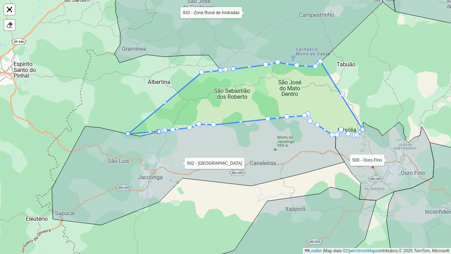
drag, startPoint x: 144, startPoint y: 135, endPoint x: 177, endPoint y: 129, distance: 34.2
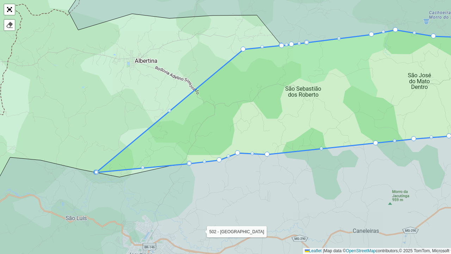
drag, startPoint x: 132, startPoint y: 114, endPoint x: 148, endPoint y: 136, distance: 26.9
click at [148, 135] on div "100 - Marco Divisório 101 - Jardim Country Club 102 - Palmeiral 103 - Jardim Sã…" at bounding box center [225, 127] width 451 height 254
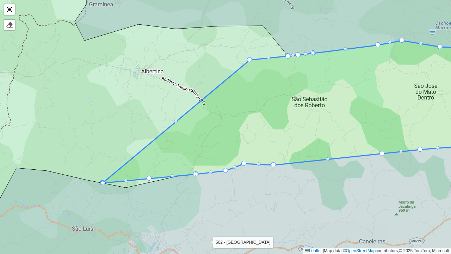
drag, startPoint x: 150, startPoint y: 178, endPoint x: 135, endPoint y: 207, distance: 31.5
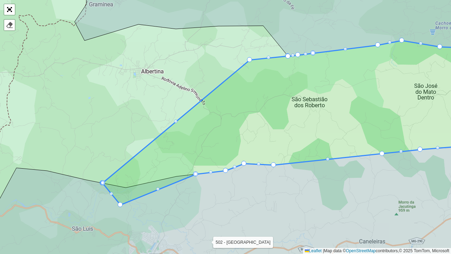
drag, startPoint x: 149, startPoint y: 177, endPoint x: 112, endPoint y: 208, distance: 48.6
drag, startPoint x: 101, startPoint y: 182, endPoint x: 119, endPoint y: 188, distance: 19.1
drag, startPoint x: 104, startPoint y: 183, endPoint x: 114, endPoint y: 185, distance: 10.3
drag, startPoint x: 109, startPoint y: 183, endPoint x: 123, endPoint y: 188, distance: 14.9
drag, startPoint x: 103, startPoint y: 183, endPoint x: 120, endPoint y: 186, distance: 16.9
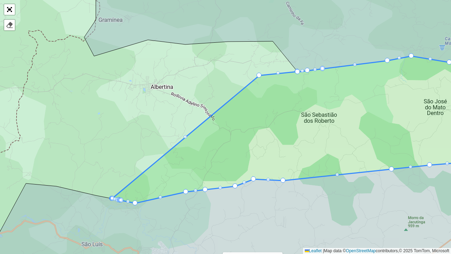
drag, startPoint x: 128, startPoint y: 142, endPoint x: 139, endPoint y: 164, distance: 25.1
click at [139, 164] on div "100 - Marco Divisório 101 - Jardim Country Club 102 - Palmeiral 103 - Jardim Sã…" at bounding box center [225, 127] width 451 height 254
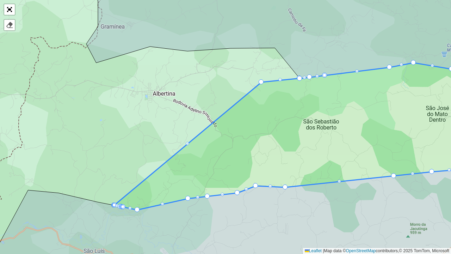
click at [135, 149] on div "100 - Marco Divisório 101 - Jardim Country Club 102 - Palmeiral 103 - Jardim Sã…" at bounding box center [225, 127] width 451 height 254
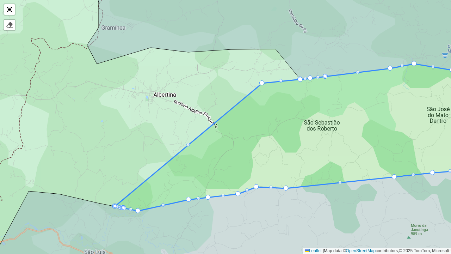
drag, startPoint x: 115, startPoint y: 206, endPoint x: 119, endPoint y: 206, distance: 4.2
drag, startPoint x: 115, startPoint y: 205, endPoint x: 125, endPoint y: 207, distance: 10.4
drag, startPoint x: 118, startPoint y: 205, endPoint x: 123, endPoint y: 208, distance: 6.7
drag, startPoint x: 113, startPoint y: 205, endPoint x: 129, endPoint y: 209, distance: 16.6
drag, startPoint x: 114, startPoint y: 204, endPoint x: 133, endPoint y: 210, distance: 20.1
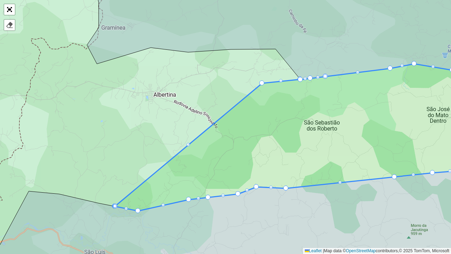
drag, startPoint x: 114, startPoint y: 206, endPoint x: 123, endPoint y: 208, distance: 8.6
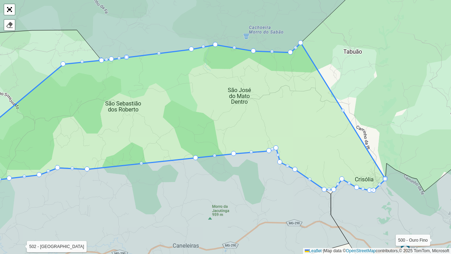
drag, startPoint x: 386, startPoint y: 177, endPoint x: 388, endPoint y: 172, distance: 5.4
drag, startPoint x: 385, startPoint y: 179, endPoint x: 388, endPoint y: 169, distance: 9.9
click at [343, 111] on div at bounding box center [343, 111] width 4 height 4
drag, startPoint x: 343, startPoint y: 111, endPoint x: 353, endPoint y: 110, distance: 9.6
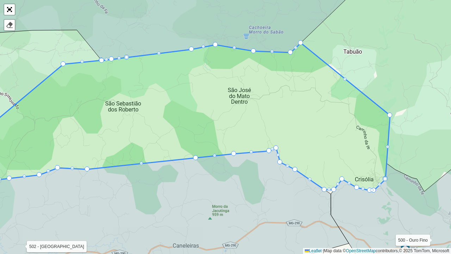
drag, startPoint x: 353, startPoint y: 110, endPoint x: 390, endPoint y: 114, distance: 37.6
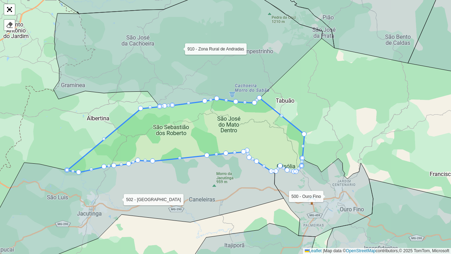
drag, startPoint x: 105, startPoint y: 183, endPoint x: 148, endPoint y: 186, distance: 42.8
click at [148, 186] on icon at bounding box center [139, 206] width 288 height 111
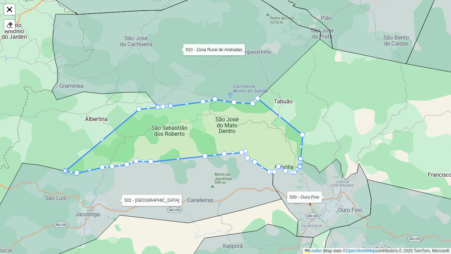
drag, startPoint x: 66, startPoint y: 171, endPoint x: 79, endPoint y: 172, distance: 12.8
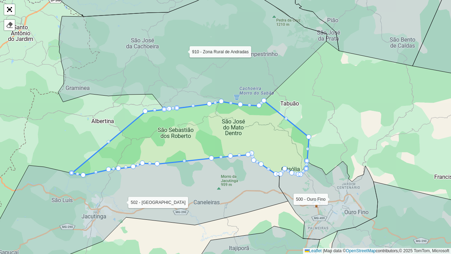
drag, startPoint x: 102, startPoint y: 141, endPoint x: 110, endPoint y: 145, distance: 9.0
click at [110, 145] on icon at bounding box center [190, 138] width 237 height 74
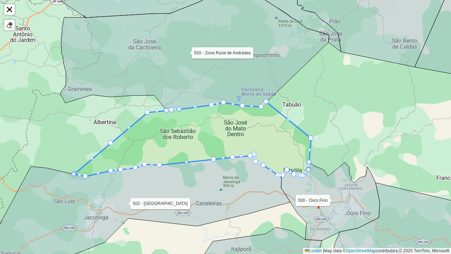
drag, startPoint x: 110, startPoint y: 142, endPoint x: 120, endPoint y: 147, distance: 10.3
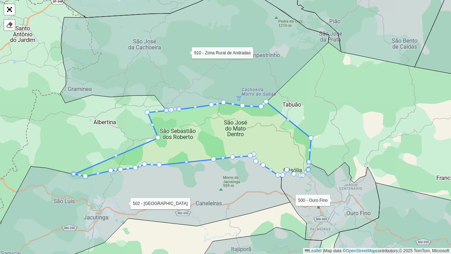
drag, startPoint x: 111, startPoint y: 142, endPoint x: 158, endPoint y: 137, distance: 47.6
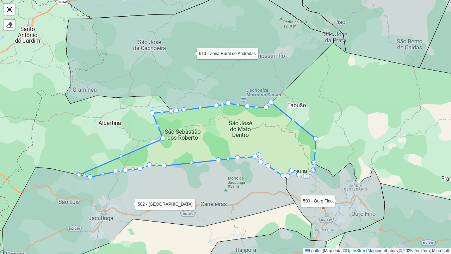
drag, startPoint x: 82, startPoint y: 175, endPoint x: 92, endPoint y: 176, distance: 10.0
click at [90, 175] on icon at bounding box center [197, 140] width 237 height 74
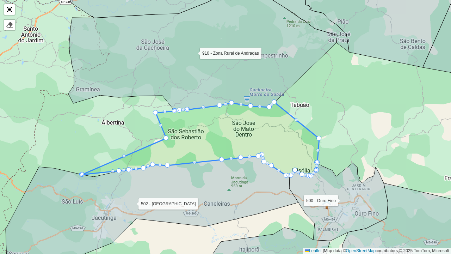
drag, startPoint x: 93, startPoint y: 176, endPoint x: 159, endPoint y: 162, distance: 67.2
drag, startPoint x: 83, startPoint y: 173, endPoint x: 141, endPoint y: 168, distance: 58.5
drag, startPoint x: 117, startPoint y: 169, endPoint x: 144, endPoint y: 168, distance: 26.5
drag, startPoint x: 135, startPoint y: 165, endPoint x: 153, endPoint y: 174, distance: 20.4
click at [81, 172] on div at bounding box center [82, 174] width 4 height 4
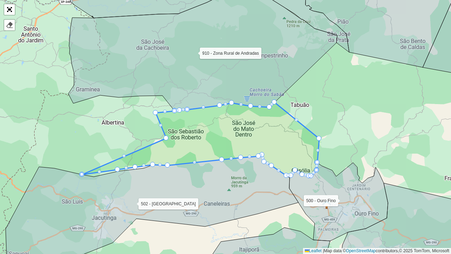
click at [82, 174] on div at bounding box center [82, 174] width 4 height 4
click at [84, 175] on icon at bounding box center [200, 139] width 237 height 74
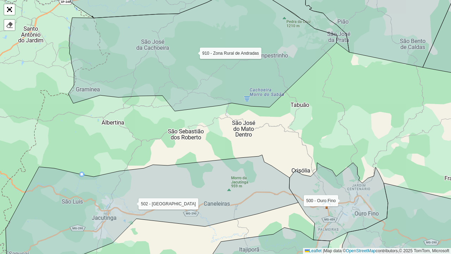
click at [80, 174] on div at bounding box center [82, 174] width 4 height 4
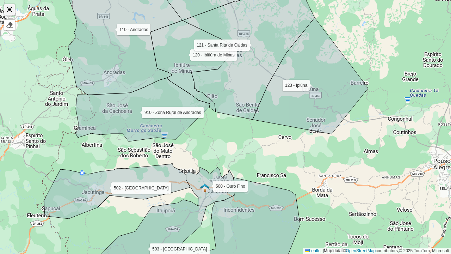
click at [7, 9] on link "Abrir mapa em tela cheia" at bounding box center [9, 9] width 11 height 11
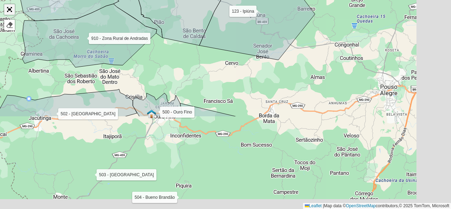
scroll to position [267, 0]
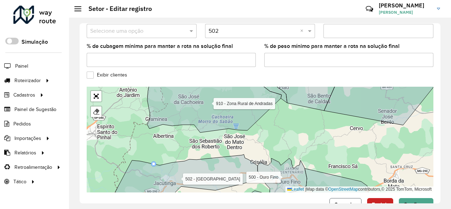
click at [343, 202] on span "Cancelar" at bounding box center [345, 205] width 23 height 6
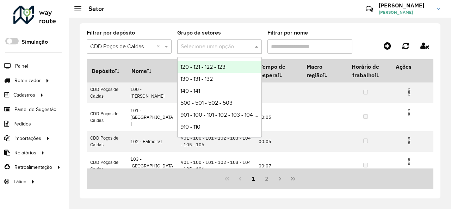
click at [239, 47] on input "text" at bounding box center [213, 47] width 64 height 8
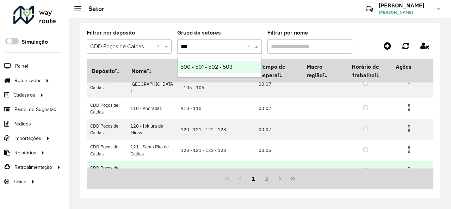
scroll to position [164, 0]
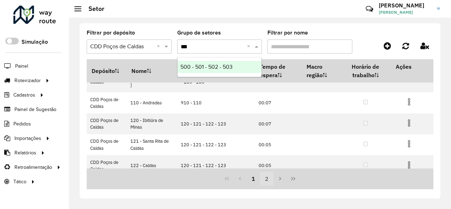
type input "***"
click at [268, 177] on button "2" at bounding box center [266, 178] width 13 height 13
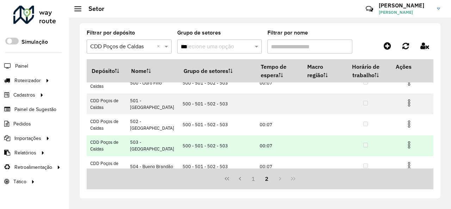
scroll to position [93, 0]
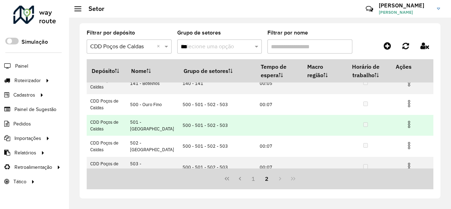
click at [406, 125] on img at bounding box center [409, 124] width 8 height 8
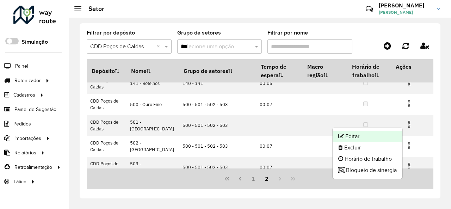
click at [385, 135] on li "Editar" at bounding box center [368, 136] width 70 height 11
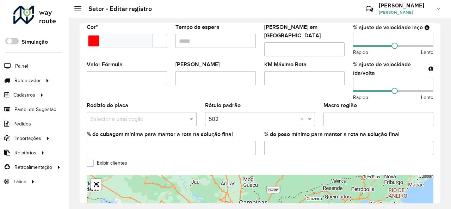
scroll to position [247, 0]
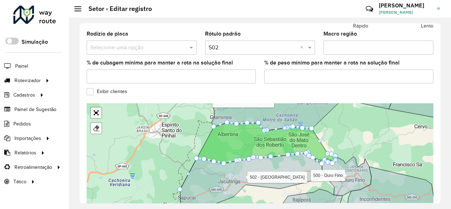
click at [96, 111] on link "Abrir mapa em tela cheia" at bounding box center [96, 113] width 11 height 11
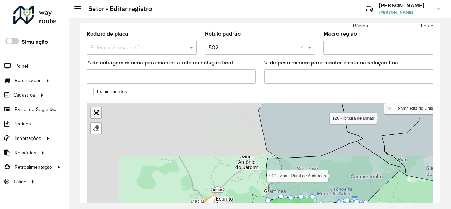
scroll to position [126, 0]
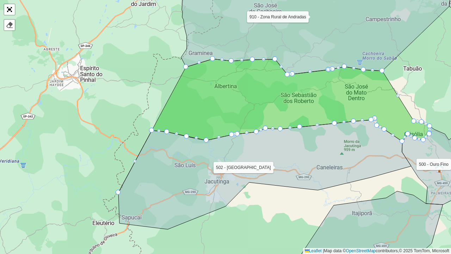
click at [10, 30] on div "Finalizar" at bounding box center [10, 25] width 12 height 12
drag, startPoint x: 66, startPoint y: 67, endPoint x: 62, endPoint y: 69, distance: 3.8
click at [63, 69] on div "100 - Marco Divisório 101 - Jardim Country Club 102 - Palmeiral 103 - Jardim Sã…" at bounding box center [225, 127] width 451 height 254
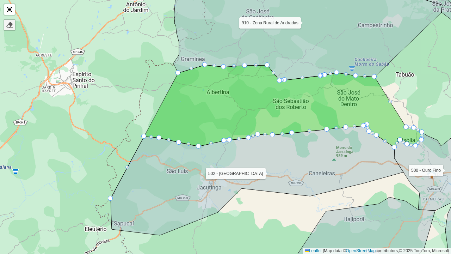
click at [12, 27] on div at bounding box center [9, 25] width 7 height 7
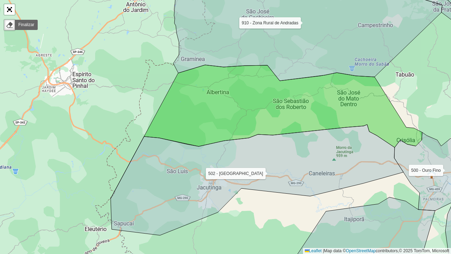
click at [203, 96] on icon at bounding box center [267, 132] width 312 height 134
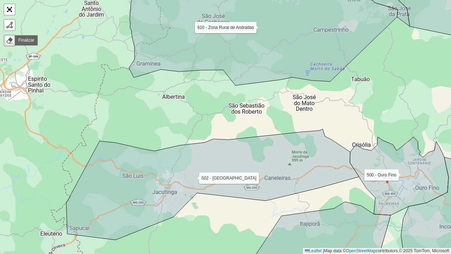
drag, startPoint x: 253, startPoint y: 111, endPoint x: 247, endPoint y: 131, distance: 20.6
click at [247, 131] on div "100 - Marco Divisório 101 - Jardim Country Club 102 - Palmeiral 103 - Jardim Sã…" at bounding box center [225, 127] width 451 height 254
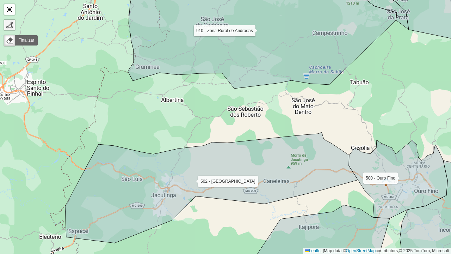
click at [12, 27] on div at bounding box center [9, 25] width 7 height 7
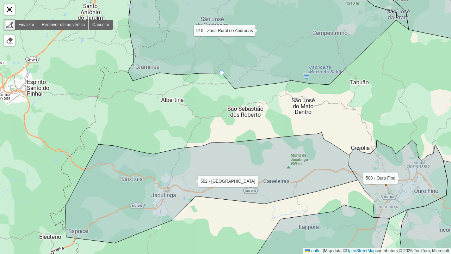
click at [225, 79] on div "100 - Marco Divisório 101 - Jardim Country Club 102 - Palmeiral 103 - Jardim Sã…" at bounding box center [225, 127] width 451 height 254
click at [11, 41] on div at bounding box center [9, 40] width 7 height 7
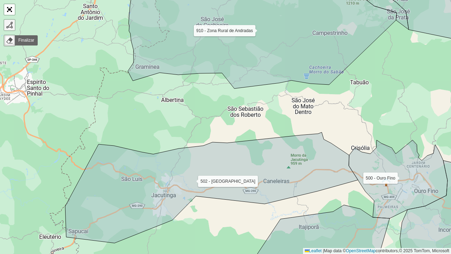
click at [13, 27] on link at bounding box center [9, 25] width 11 height 11
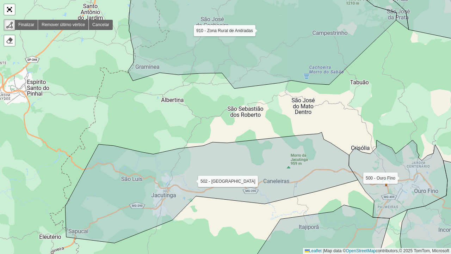
click at [8, 25] on div at bounding box center [9, 25] width 7 height 7
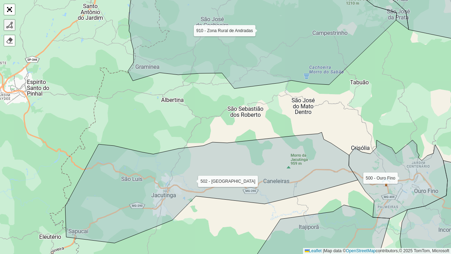
click at [8, 26] on div at bounding box center [9, 25] width 7 height 7
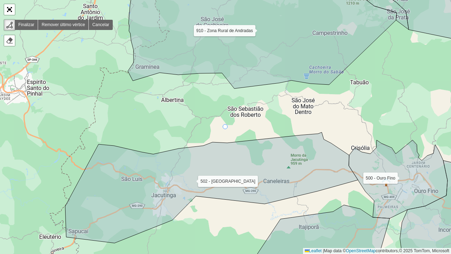
click at [8, 26] on div at bounding box center [9, 25] width 7 height 7
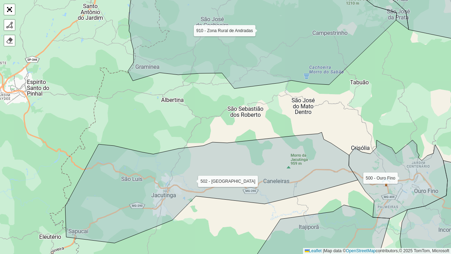
click at [186, 148] on icon at bounding box center [211, 187] width 293 height 111
click at [186, 147] on div "100 - Marco Divisório 101 - Jardim Country Club 102 - Palmeiral 103 - Jardim Sã…" at bounding box center [225, 127] width 451 height 254
click at [7, 26] on div at bounding box center [9, 25] width 7 height 7
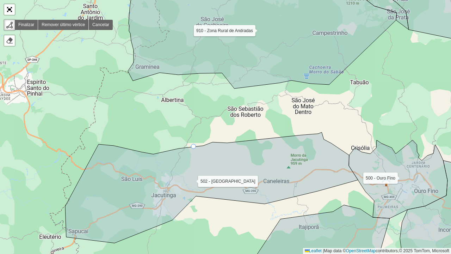
click at [194, 147] on icon at bounding box center [211, 187] width 293 height 111
click at [236, 92] on div "100 - Marco Divisório 101 - Jardim Country Club 102 - Palmeiral 103 - Jardim Sã…" at bounding box center [225, 127] width 451 height 254
click at [336, 85] on div "100 - Marco Divisório 101 - Jardim Country Club 102 - Palmeiral 103 - Jardim Sã…" at bounding box center [225, 127] width 451 height 254
click at [384, 152] on icon at bounding box center [398, 179] width 99 height 78
click at [320, 166] on icon at bounding box center [351, 158] width 63 height 13
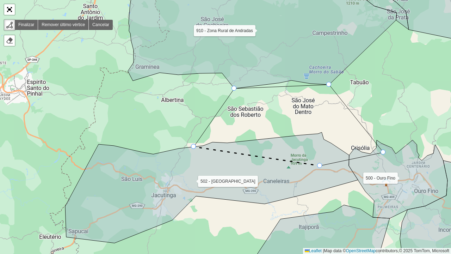
click at [194, 146] on div at bounding box center [193, 146] width 5 height 5
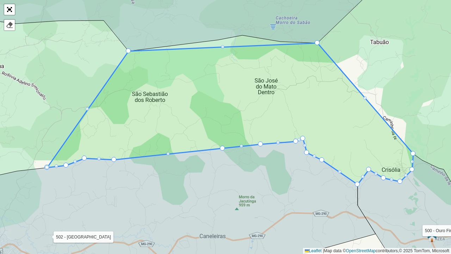
drag, startPoint x: 412, startPoint y: 162, endPoint x: 412, endPoint y: 158, distance: 4.2
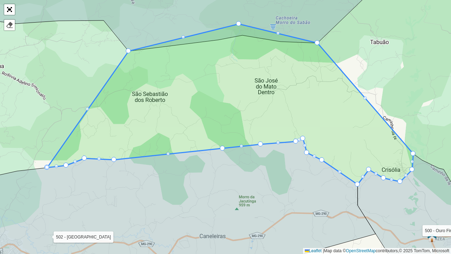
drag, startPoint x: 223, startPoint y: 46, endPoint x: 239, endPoint y: 23, distance: 28.2
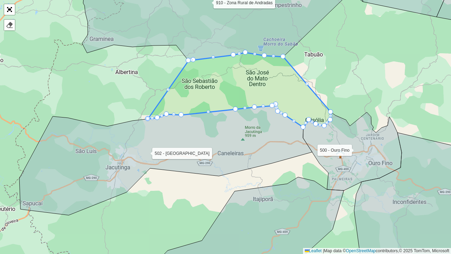
drag, startPoint x: 102, startPoint y: 78, endPoint x: 120, endPoint y: 82, distance: 17.7
click at [120, 82] on div "100 - Marco Divisório 101 - Jardim Country Club 102 - Palmeiral 103 - Jardim Sã…" at bounding box center [225, 127] width 451 height 254
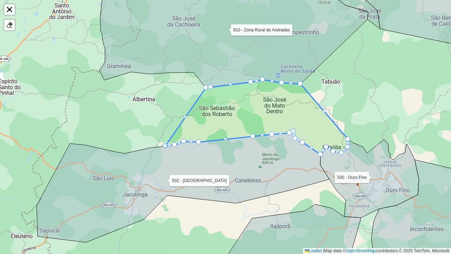
drag, startPoint x: 123, startPoint y: 110, endPoint x: 159, endPoint y: 116, distance: 36.5
click at [159, 116] on div "100 - Marco Divisório 101 - Jardim Country Club 102 - Palmeiral 103 - Jardim Sã…" at bounding box center [225, 127] width 451 height 254
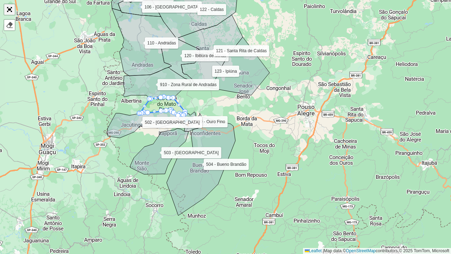
click at [11, 10] on link "Abrir mapa em tela cheia" at bounding box center [9, 9] width 11 height 11
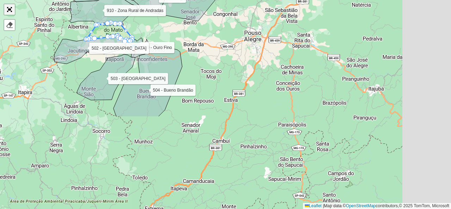
scroll to position [281, 0]
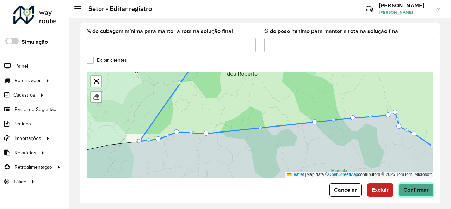
click at [417, 187] on span "Confirmar" at bounding box center [416, 190] width 25 height 6
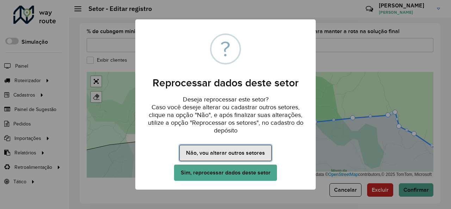
click at [257, 156] on button "Não, vou alterar outros setores" at bounding box center [226, 153] width 92 height 16
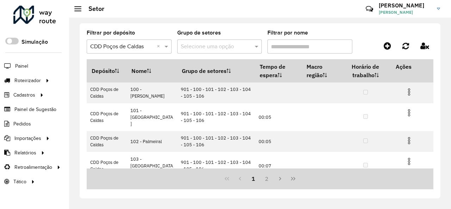
click at [283, 48] on input "Filtrar por nome" at bounding box center [310, 47] width 85 height 14
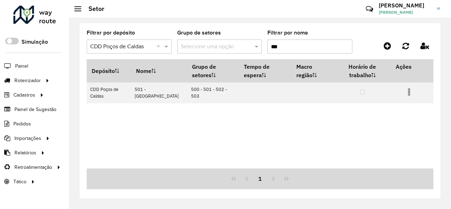
type input "***"
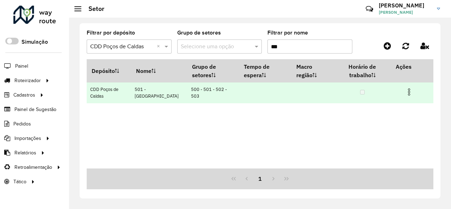
click at [407, 89] on img at bounding box center [409, 92] width 8 height 8
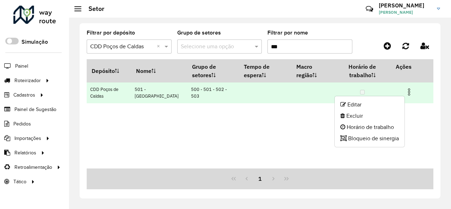
click at [410, 94] on img at bounding box center [409, 92] width 8 height 8
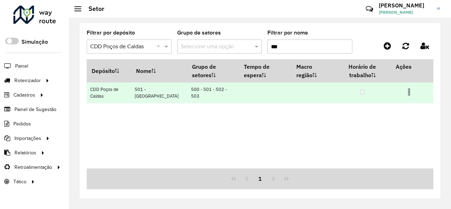
click at [408, 93] on img at bounding box center [409, 92] width 8 height 8
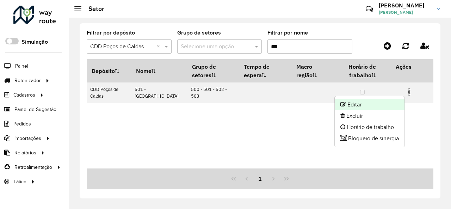
click at [373, 103] on li "Editar" at bounding box center [370, 104] width 70 height 11
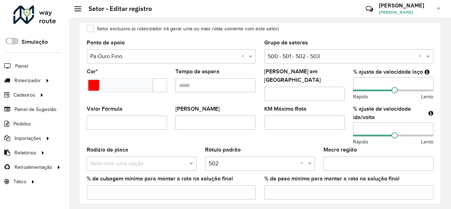
scroll to position [141, 0]
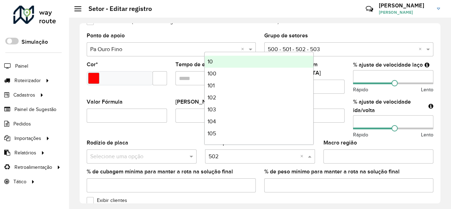
click at [232, 152] on input "text" at bounding box center [253, 156] width 89 height 8
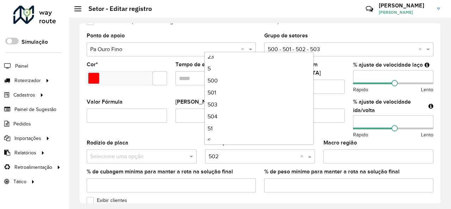
scroll to position [217, 0]
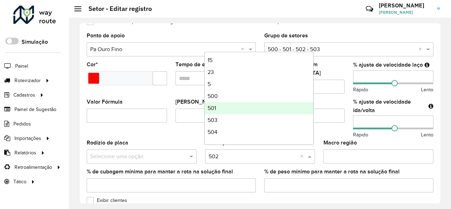
click at [237, 111] on div "501" at bounding box center [259, 108] width 109 height 12
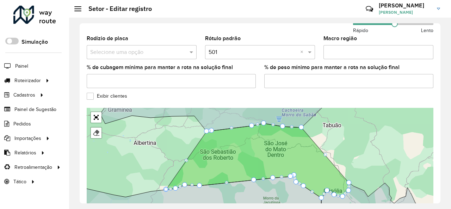
scroll to position [281, 0]
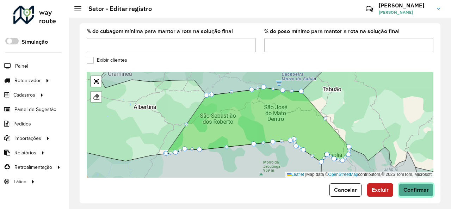
click at [409, 187] on span "Confirmar" at bounding box center [416, 190] width 25 height 6
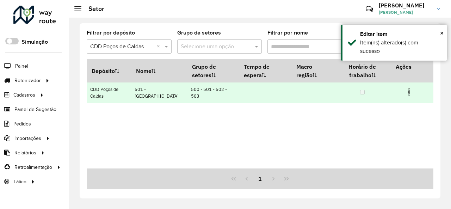
click at [408, 94] on img at bounding box center [409, 92] width 8 height 8
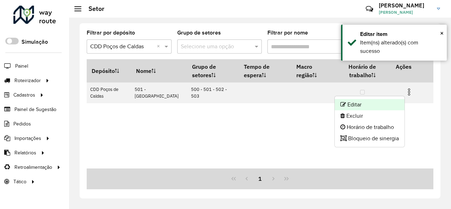
click at [390, 101] on li "Editar" at bounding box center [370, 104] width 70 height 11
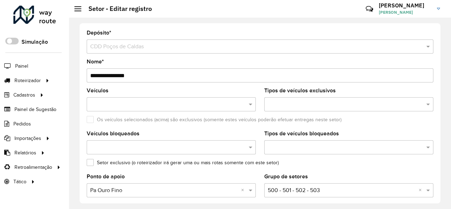
click at [98, 76] on input "**********" at bounding box center [260, 75] width 347 height 14
click at [134, 73] on input "**********" at bounding box center [260, 75] width 347 height 14
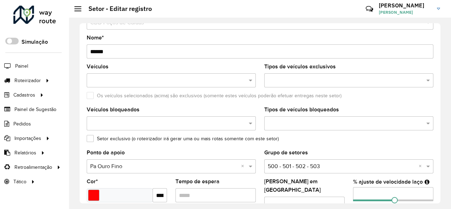
scroll to position [35, 0]
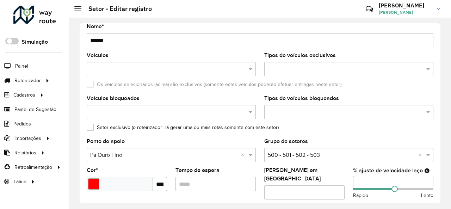
click at [99, 42] on input "*****" at bounding box center [260, 40] width 347 height 14
click at [130, 42] on input "*****" at bounding box center [260, 40] width 347 height 14
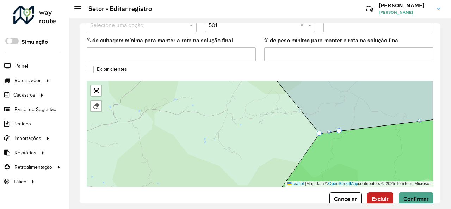
scroll to position [281, 0]
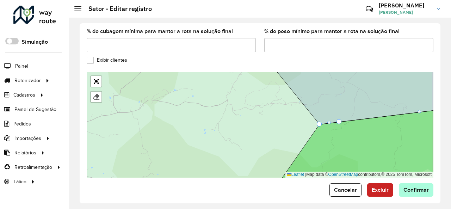
type input "**********"
click at [409, 187] on span "Confirmar" at bounding box center [416, 190] width 25 height 6
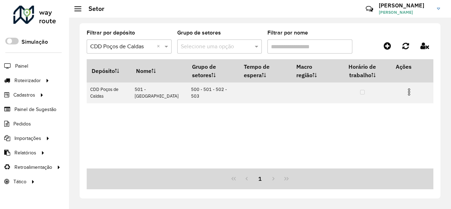
click at [292, 47] on input "Filtrar por nome" at bounding box center [310, 47] width 85 height 14
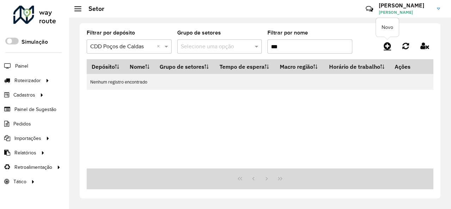
type input "***"
click at [387, 45] on icon at bounding box center [387, 46] width 7 height 8
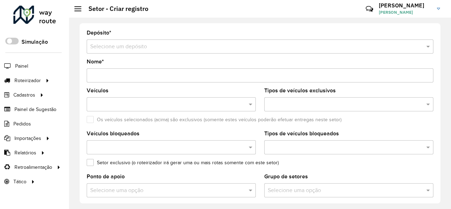
click at [286, 52] on div "Selecione um depósito" at bounding box center [260, 47] width 347 height 14
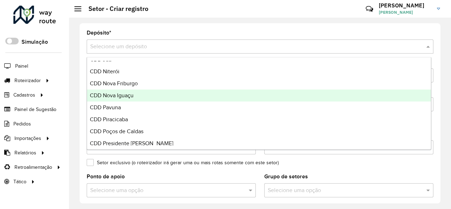
scroll to position [212, 0]
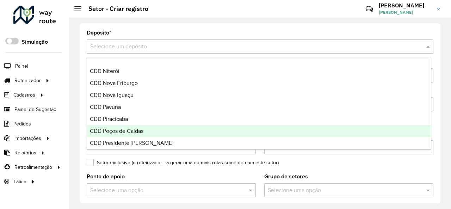
click at [216, 126] on div "CDD Poços de Caldas" at bounding box center [259, 131] width 344 height 12
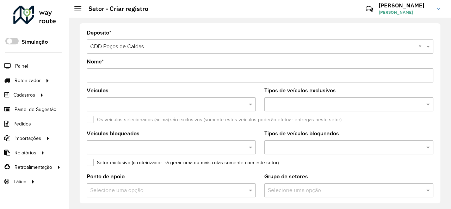
click at [200, 77] on input "Nome *" at bounding box center [260, 75] width 347 height 14
click at [200, 77] on input "*****" at bounding box center [260, 75] width 347 height 14
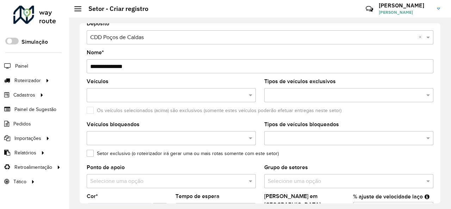
scroll to position [0, 0]
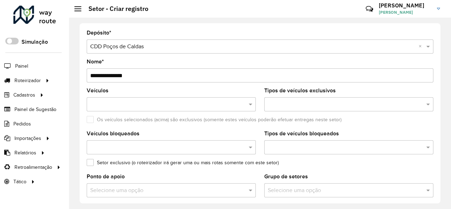
click at [101, 74] on input "**********" at bounding box center [260, 75] width 347 height 14
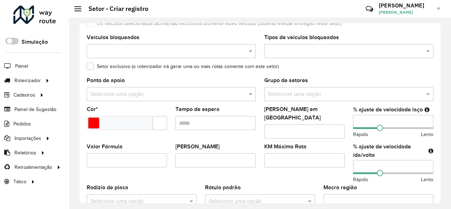
scroll to position [106, 0]
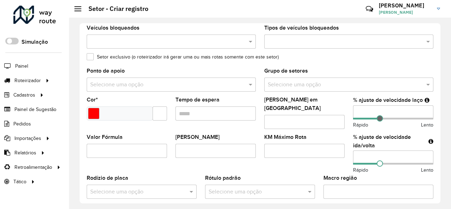
type input "**********"
drag, startPoint x: 381, startPoint y: 117, endPoint x: 393, endPoint y: 120, distance: 12.5
click at [393, 120] on span at bounding box center [395, 118] width 6 height 6
drag, startPoint x: 379, startPoint y: 159, endPoint x: 393, endPoint y: 160, distance: 14.6
click at [393, 160] on span at bounding box center [395, 163] width 6 height 6
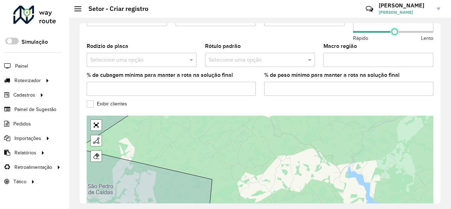
scroll to position [281, 0]
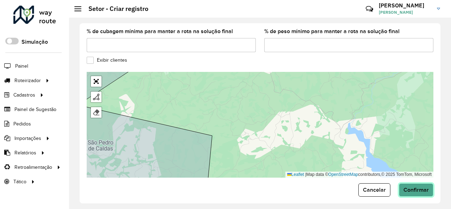
click at [415, 187] on span "Confirmar" at bounding box center [416, 190] width 25 height 6
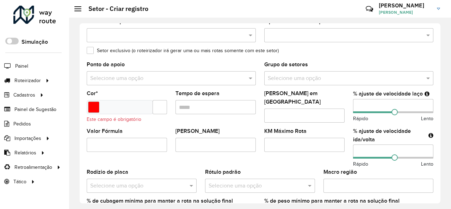
scroll to position [110, 0]
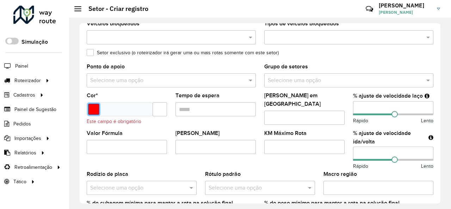
click at [95, 108] on input "Select a color" at bounding box center [93, 109] width 11 height 11
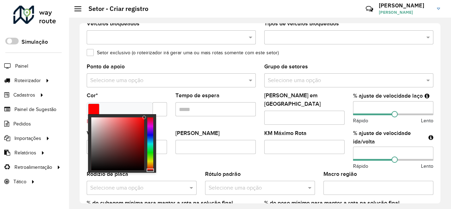
click at [98, 153] on div at bounding box center [117, 143] width 53 height 53
click at [254, 60] on formly-field "Setor exclusivo (o roteirizador irá gerar uma ou mais rotas somente com este se…" at bounding box center [261, 57] width 356 height 14
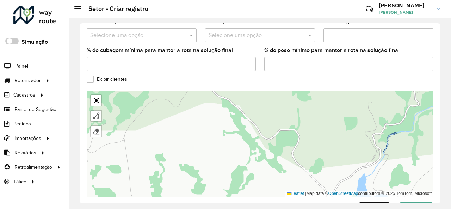
scroll to position [281, 0]
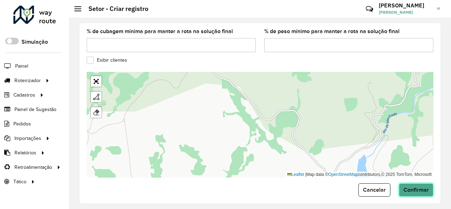
click at [419, 187] on span "Confirmar" at bounding box center [416, 190] width 25 height 6
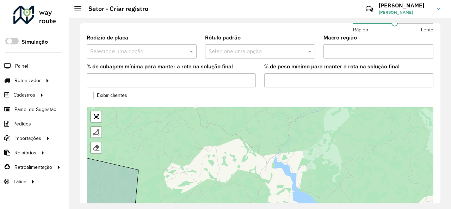
scroll to position [250, 0]
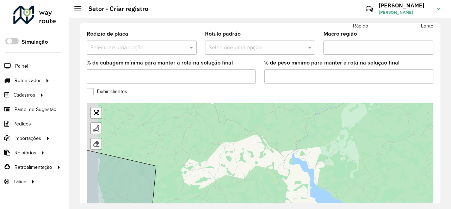
drag, startPoint x: 186, startPoint y: 127, endPoint x: 226, endPoint y: 115, distance: 42.0
click at [226, 119] on div "100 - Marco Divisório 101 - Jardim Country Club 102 - Palmeiral 103 - Jardim Sã…" at bounding box center [260, 156] width 347 height 106
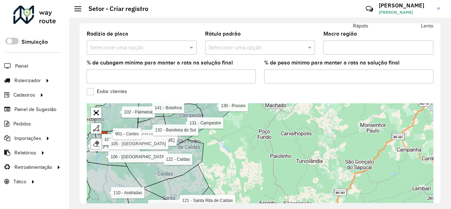
drag, startPoint x: 115, startPoint y: 169, endPoint x: 139, endPoint y: 147, distance: 32.7
click at [139, 158] on icon at bounding box center [110, 189] width 65 height 62
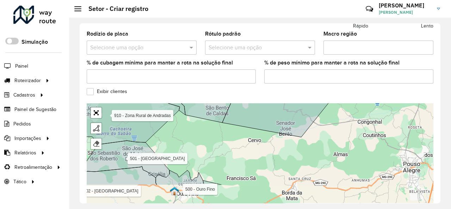
drag, startPoint x: 190, startPoint y: 177, endPoint x: 219, endPoint y: 129, distance: 55.4
click at [219, 129] on div "100 - Marco Divisório 101 - Jardim Country Club 102 - Palmeiral 103 - Jardim Sã…" at bounding box center [260, 156] width 347 height 106
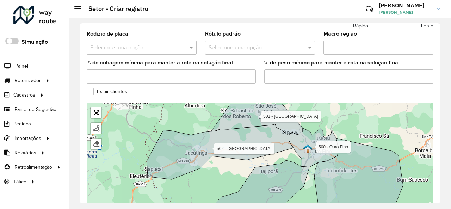
drag, startPoint x: 283, startPoint y: 115, endPoint x: 354, endPoint y: 126, distance: 72.0
click at [354, 126] on div "100 - Marco Divisório 101 - Jardim Country Club 102 - Palmeiral 103 - Jardim Sã…" at bounding box center [260, 156] width 347 height 106
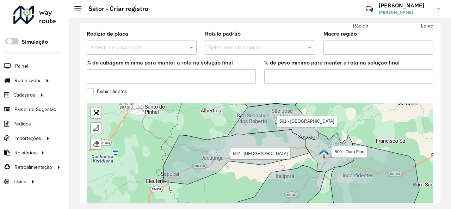
drag, startPoint x: 210, startPoint y: 168, endPoint x: 248, endPoint y: 176, distance: 38.3
click at [248, 176] on div "100 - Marco Divisório 101 - Jardim Country Club 102 - Palmeiral 103 - Jardim Sã…" at bounding box center [260, 156] width 347 height 106
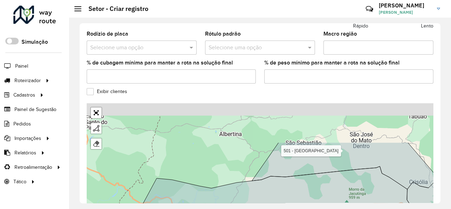
drag, startPoint x: 221, startPoint y: 121, endPoint x: 221, endPoint y: 191, distance: 69.8
click at [221, 191] on div "100 - Marco Divisório 101 - Jardim Country Club 102 - Palmeiral 103 - Jardim Sã…" at bounding box center [260, 156] width 347 height 106
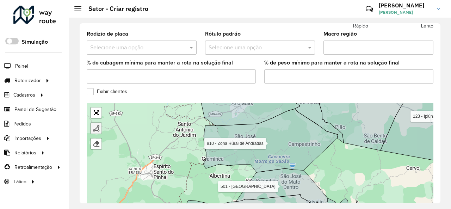
click at [95, 125] on div at bounding box center [96, 128] width 7 height 7
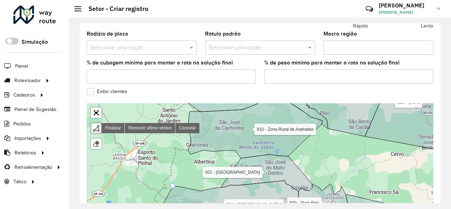
click at [173, 180] on div "100 - Marco Divisório 101 - Jardim Country Club 102 - Palmeiral 103 - Jardim Sã…" at bounding box center [260, 156] width 347 height 106
click at [195, 146] on icon at bounding box center [255, 126] width 135 height 63
click at [269, 139] on icon at bounding box center [255, 126] width 135 height 63
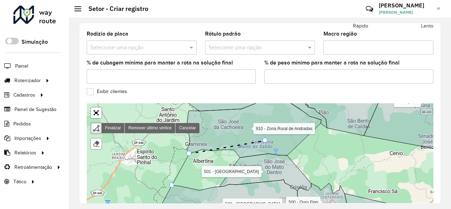
click at [266, 135] on icon at bounding box center [254, 125] width 135 height 63
click at [246, 175] on icon at bounding box center [266, 172] width 92 height 37
click at [210, 192] on g at bounding box center [310, 156] width 309 height 128
click at [174, 186] on icon at bounding box center [228, 200] width 146 height 40
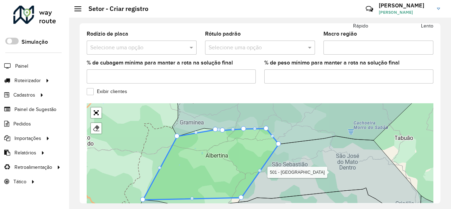
drag, startPoint x: 194, startPoint y: 180, endPoint x: 191, endPoint y: 190, distance: 11.0
click at [191, 190] on icon at bounding box center [211, 164] width 136 height 71
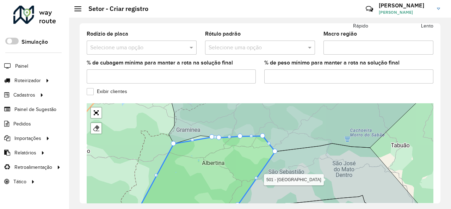
drag, startPoint x: 192, startPoint y: 192, endPoint x: 197, endPoint y: 197, distance: 7.0
click at [189, 199] on icon at bounding box center [208, 171] width 136 height 71
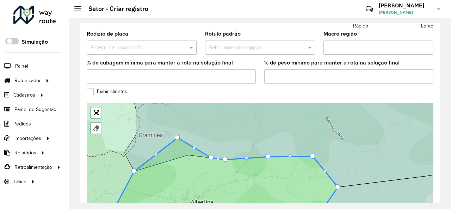
drag, startPoint x: 173, startPoint y: 159, endPoint x: 177, endPoint y: 132, distance: 27.8
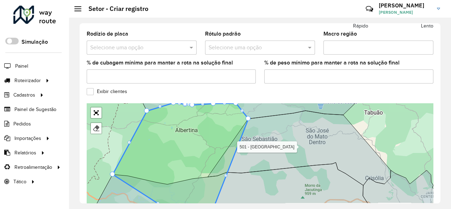
drag, startPoint x: 210, startPoint y: 165, endPoint x: 200, endPoint y: 223, distance: 59.0
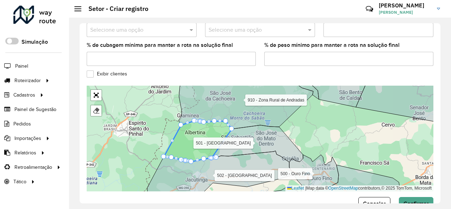
scroll to position [281, 0]
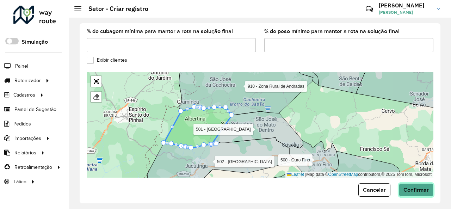
click at [418, 187] on span "Confirmar" at bounding box center [416, 190] width 25 height 6
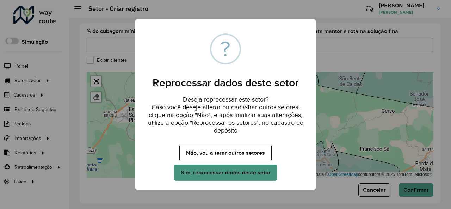
click at [263, 171] on button "Sim, reprocessar dados deste setor" at bounding box center [225, 173] width 103 height 16
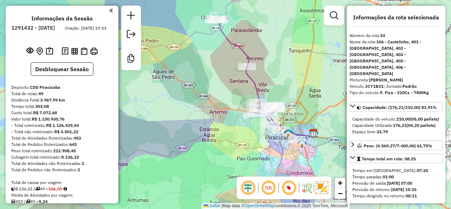
select select "**********"
